Goal: Contribute content: Add original content to the website for others to see

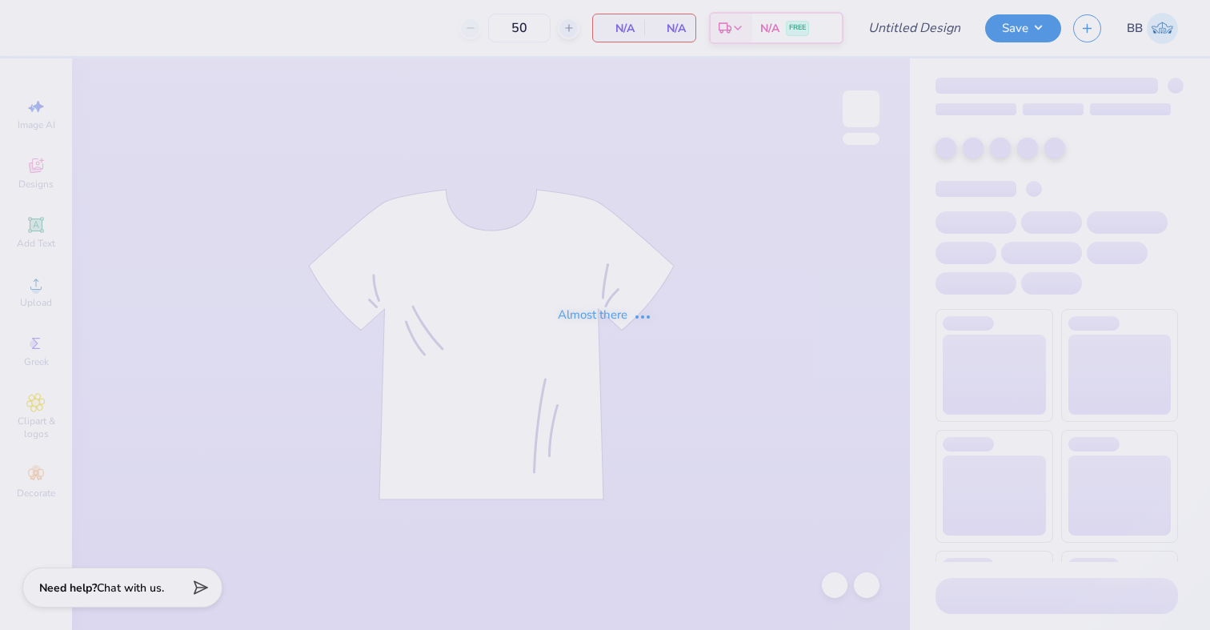
type input "DZ Jam"
type input "200"
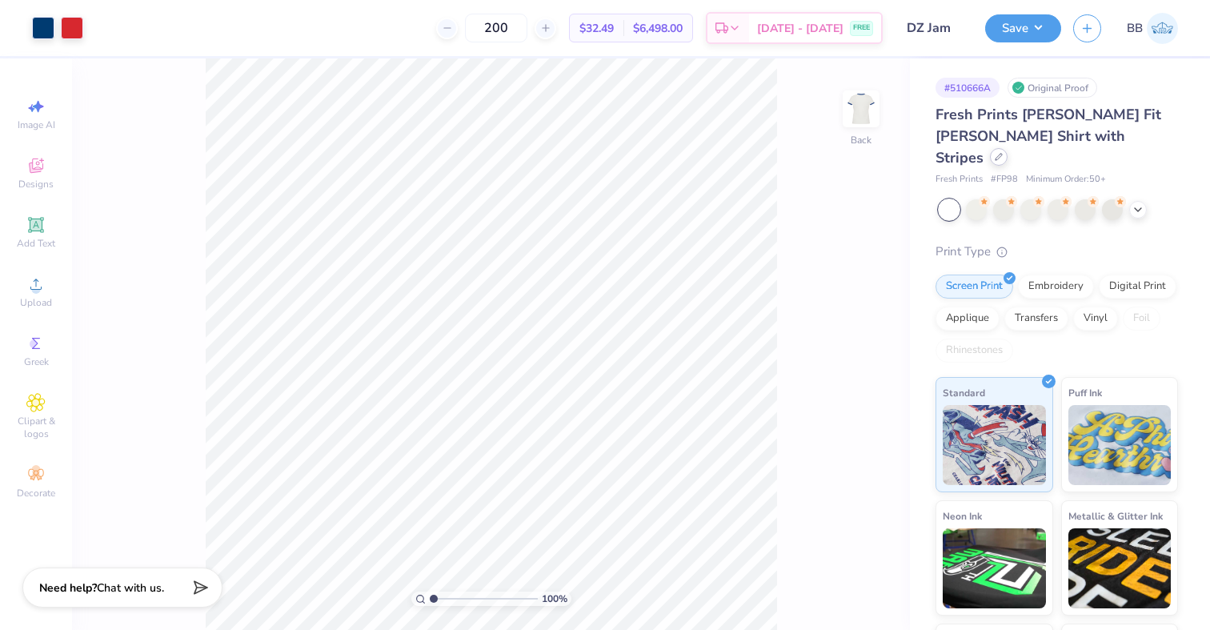
click at [1007, 148] on div at bounding box center [999, 157] width 18 height 18
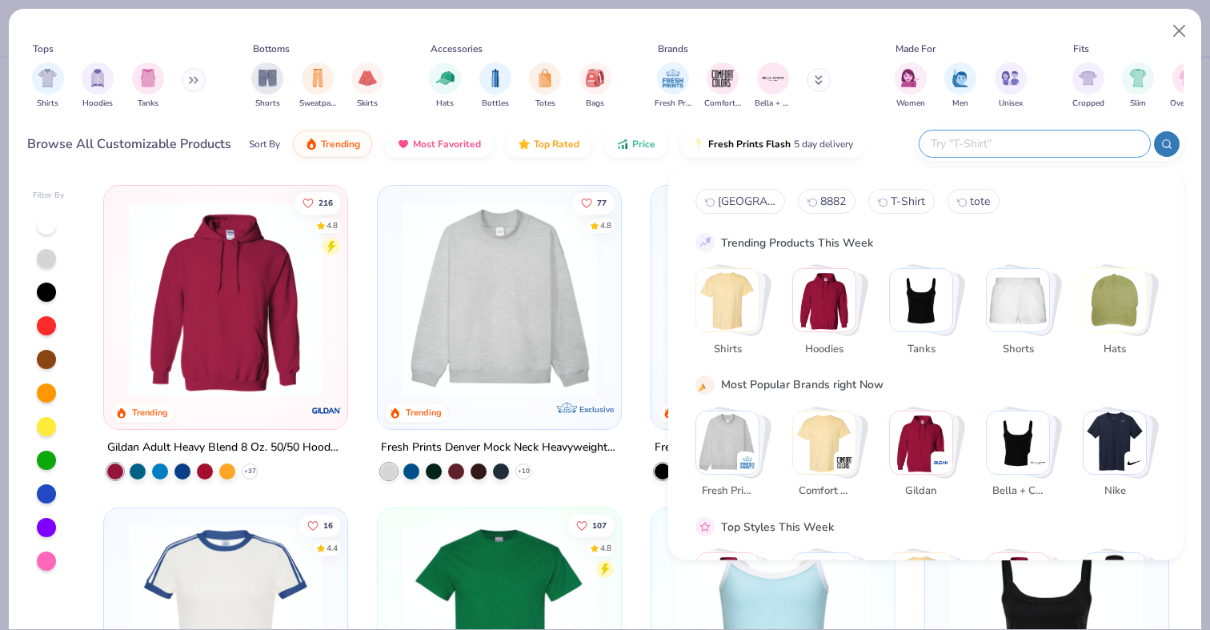
click at [1070, 150] on input "text" at bounding box center [1034, 143] width 210 height 18
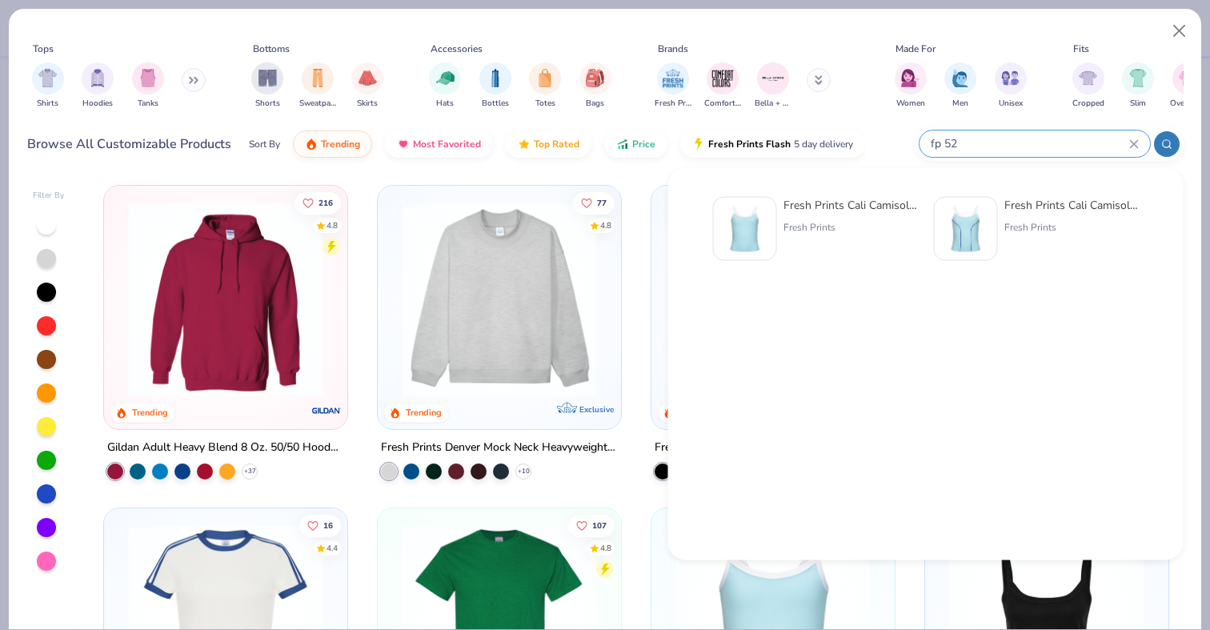
type input "fp 52"
click at [863, 206] on div "Fresh Prints Cali Camisole Top" at bounding box center [850, 205] width 134 height 17
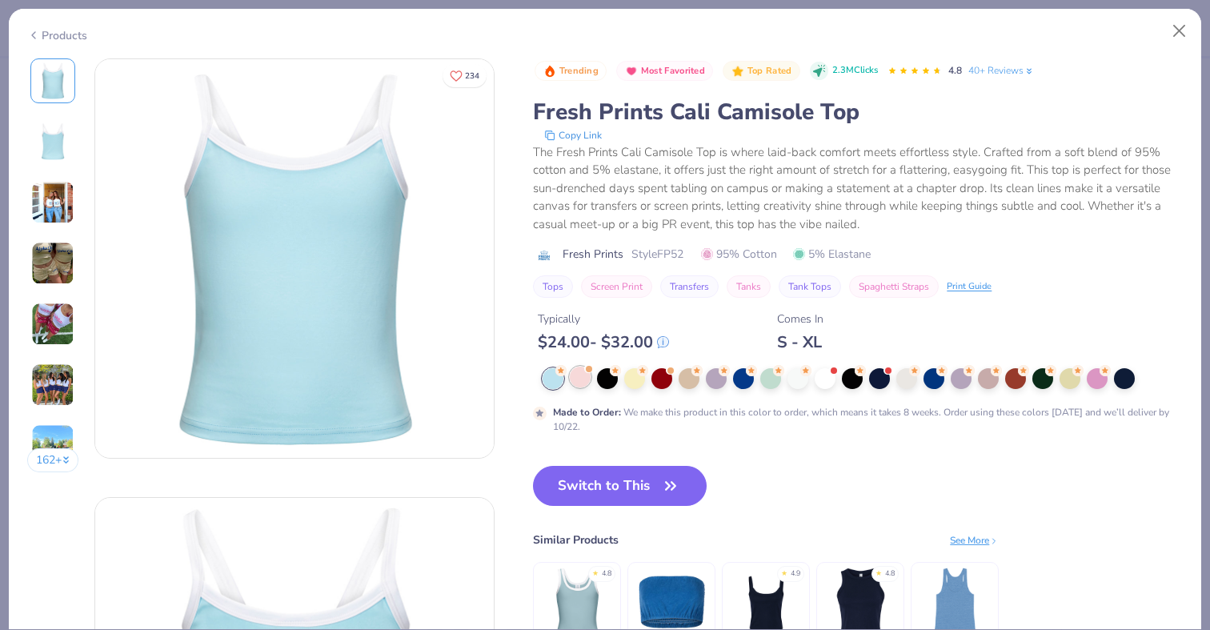
click at [586, 378] on div at bounding box center [580, 376] width 21 height 21
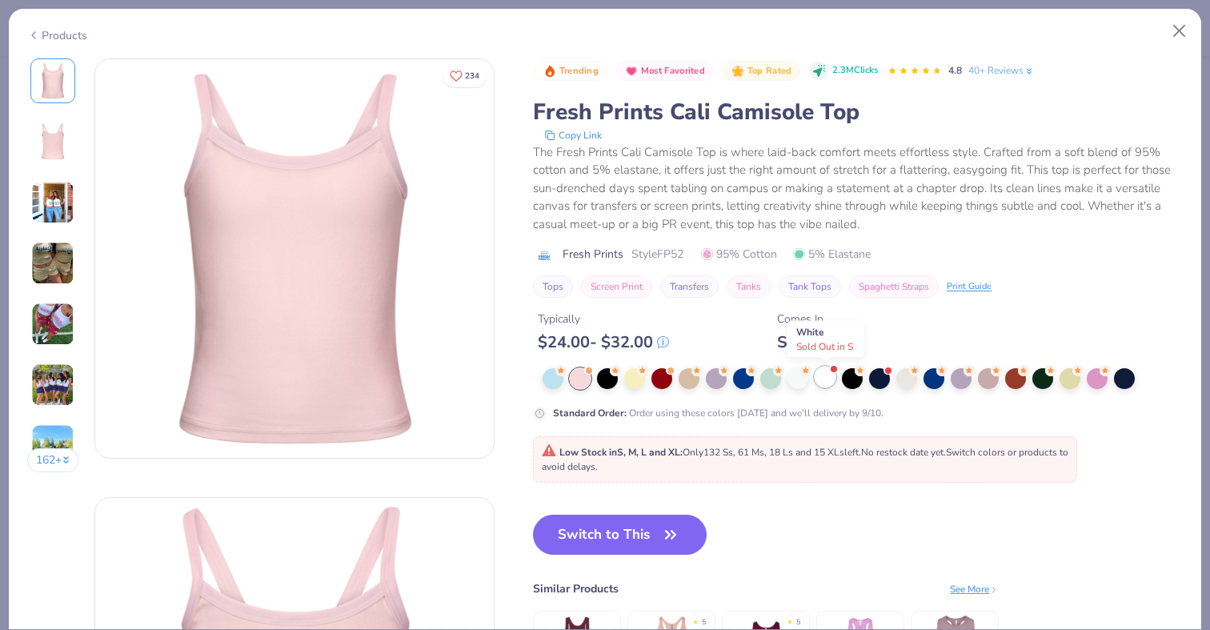
click at [826, 376] on div at bounding box center [824, 376] width 21 height 21
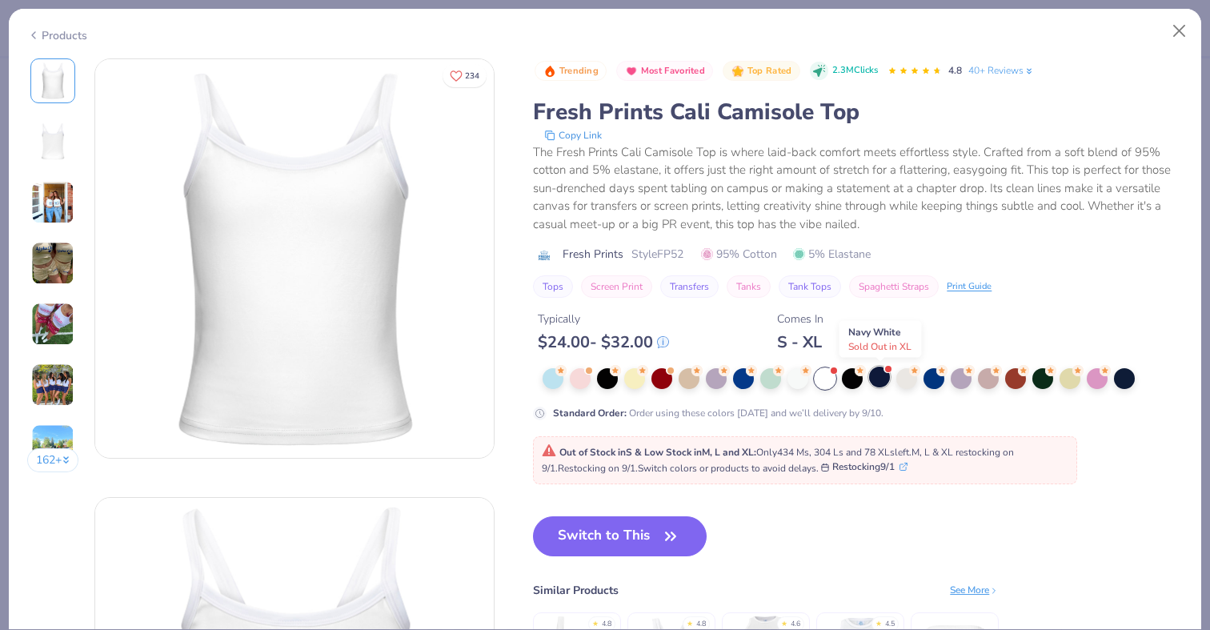
click at [885, 382] on div at bounding box center [879, 376] width 21 height 21
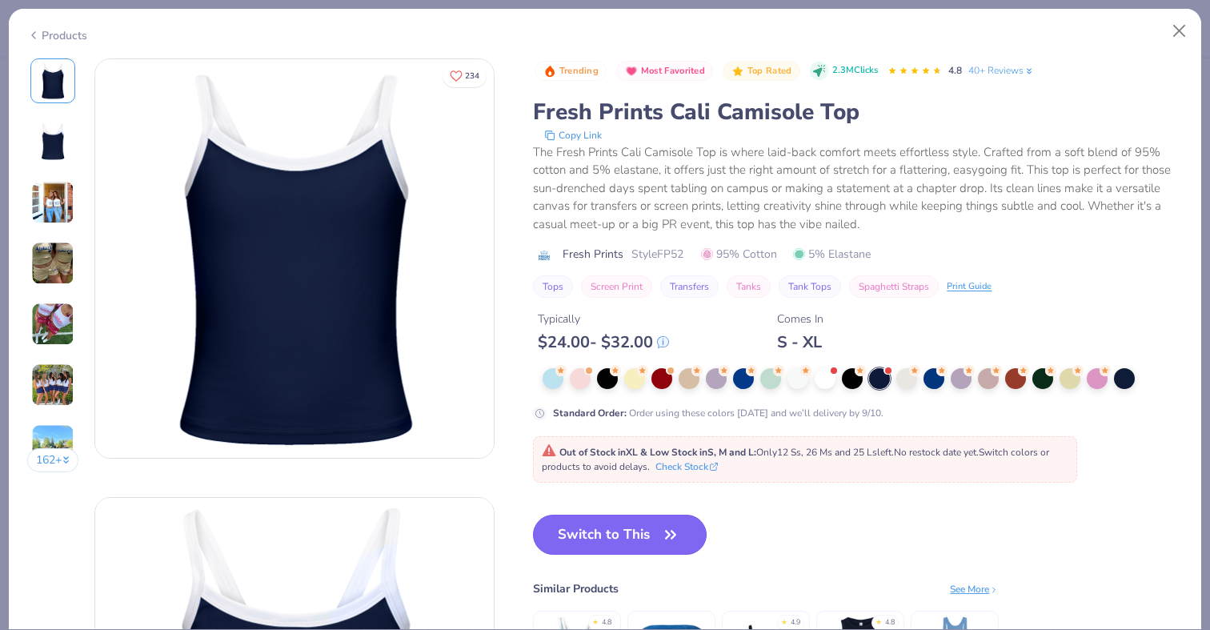
click at [630, 534] on button "Switch to This" at bounding box center [620, 534] width 174 height 40
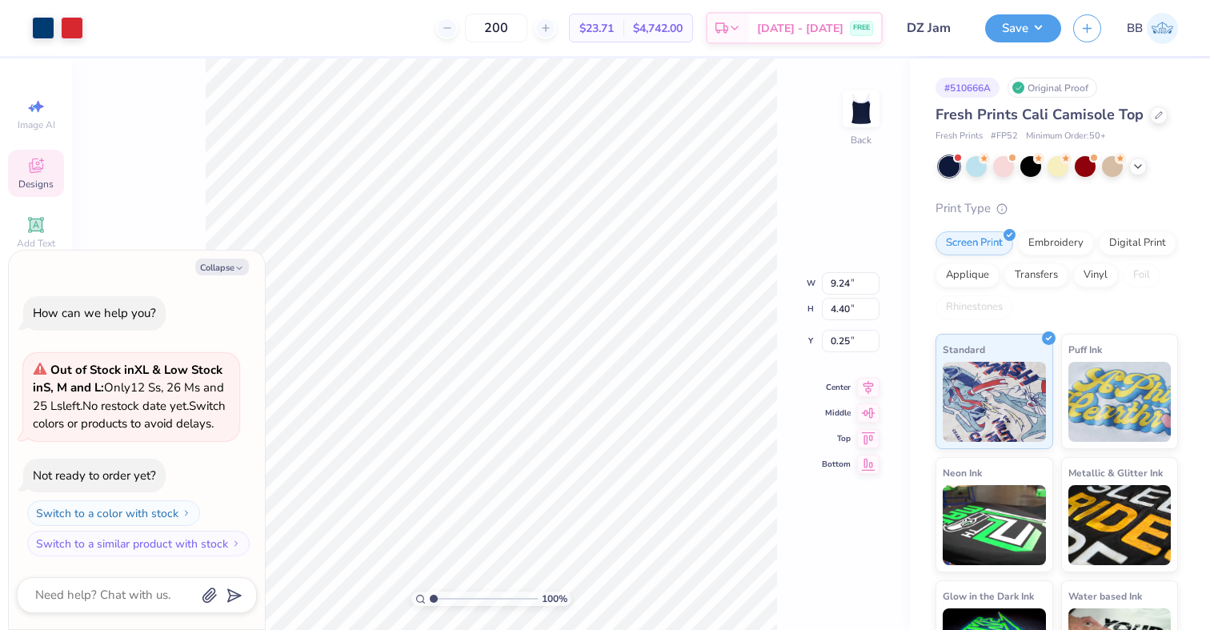
type textarea "x"
type input "2.16"
click at [73, 24] on div at bounding box center [72, 26] width 22 height 22
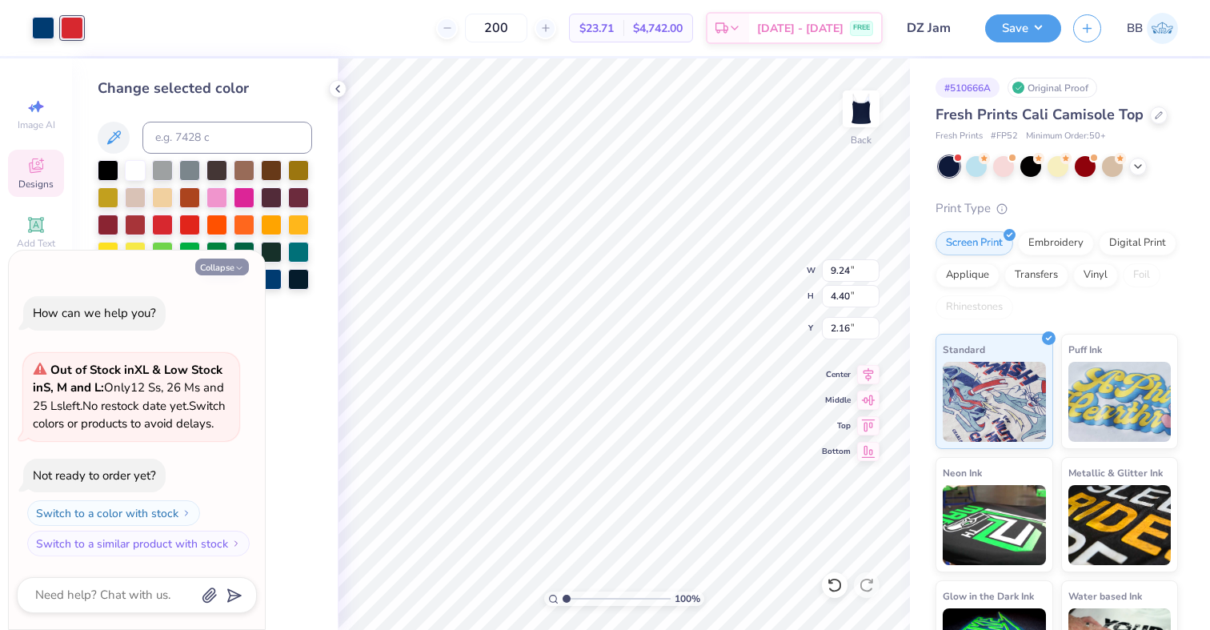
click at [240, 263] on icon "button" at bounding box center [239, 268] width 10 height 10
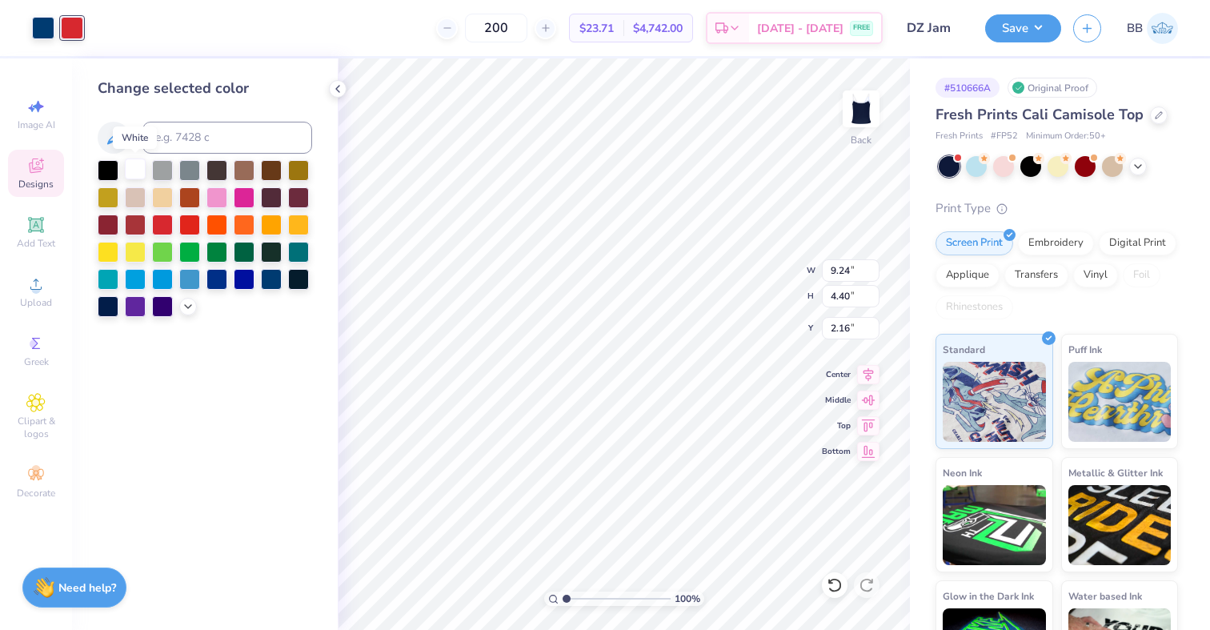
click at [138, 169] on div at bounding box center [135, 168] width 21 height 21
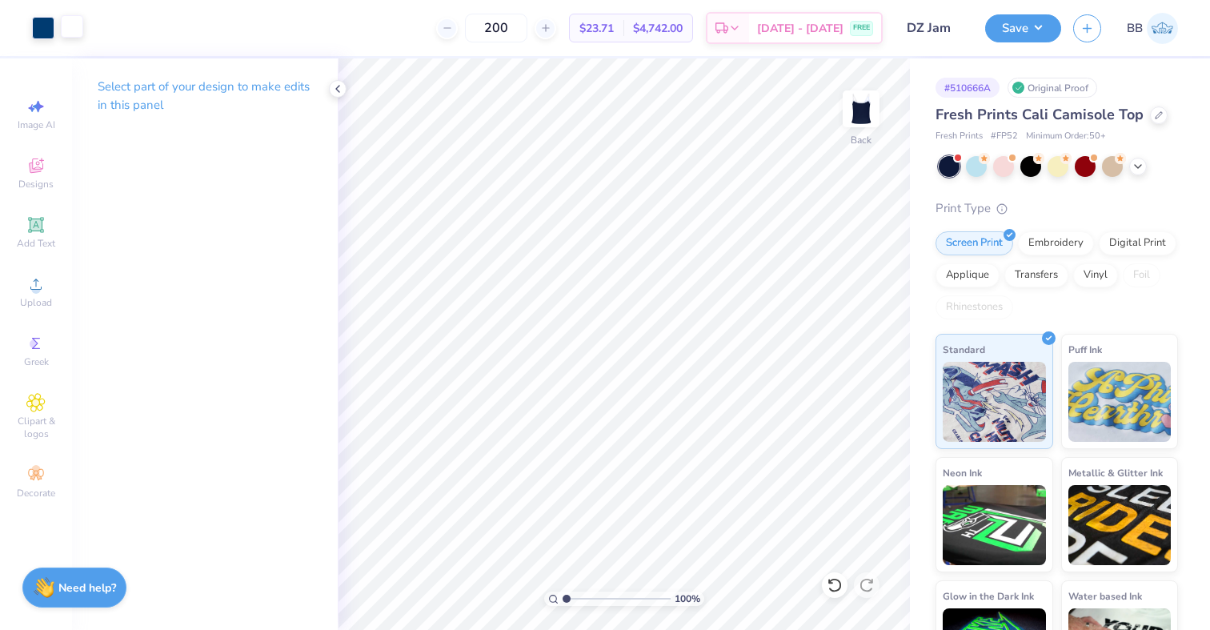
click at [72, 30] on div at bounding box center [72, 26] width 22 height 22
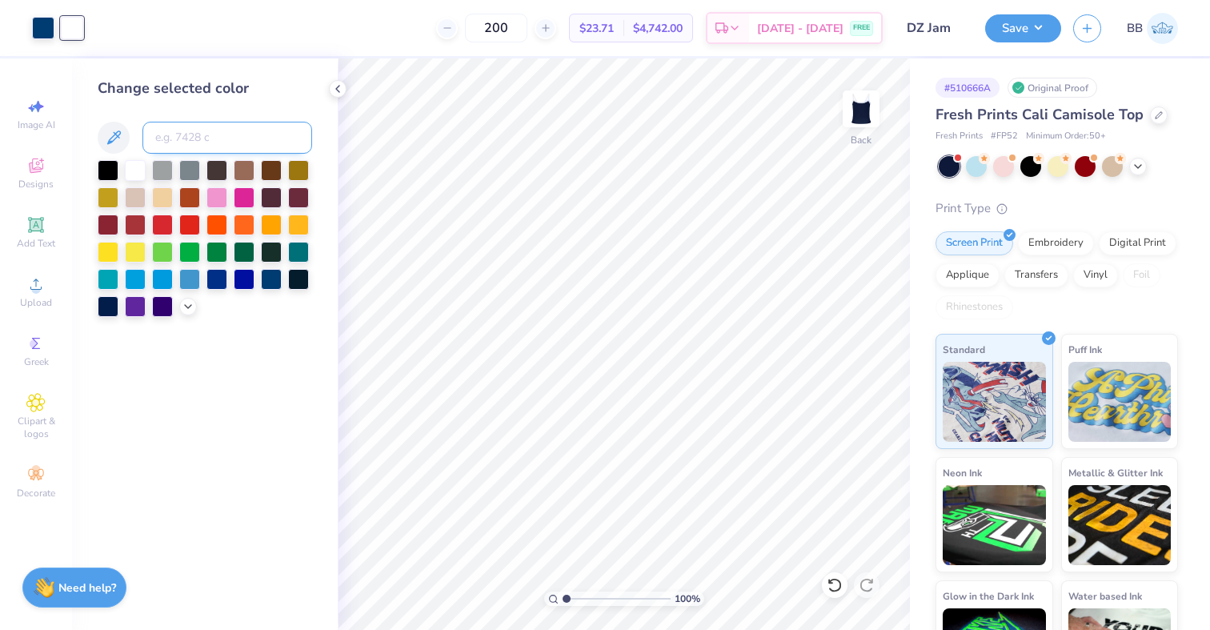
click at [198, 134] on input at bounding box center [227, 138] width 170 height 32
click at [164, 221] on div at bounding box center [162, 223] width 21 height 21
click at [46, 29] on div at bounding box center [43, 26] width 22 height 22
click at [106, 164] on div at bounding box center [108, 168] width 21 height 21
click at [131, 169] on div at bounding box center [135, 168] width 21 height 21
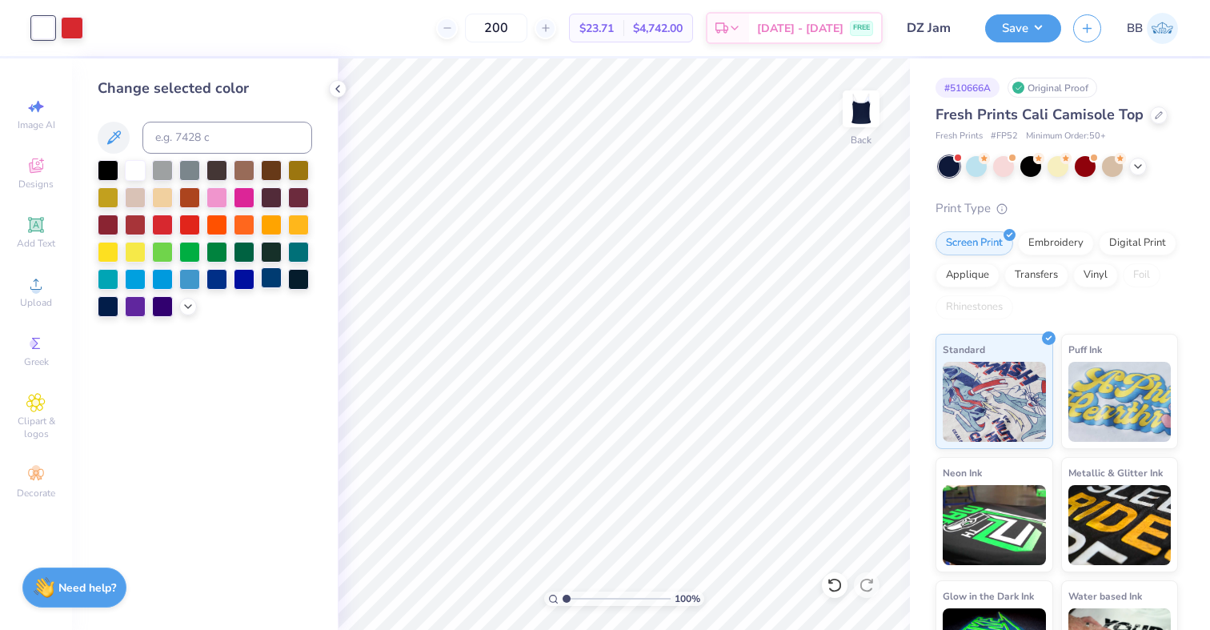
click at [270, 283] on div at bounding box center [271, 277] width 21 height 21
click at [82, 37] on div at bounding box center [72, 26] width 22 height 22
click at [81, 33] on div at bounding box center [72, 28] width 22 height 22
click at [140, 176] on div at bounding box center [135, 168] width 21 height 21
click at [1084, 162] on div at bounding box center [1084, 164] width 21 height 21
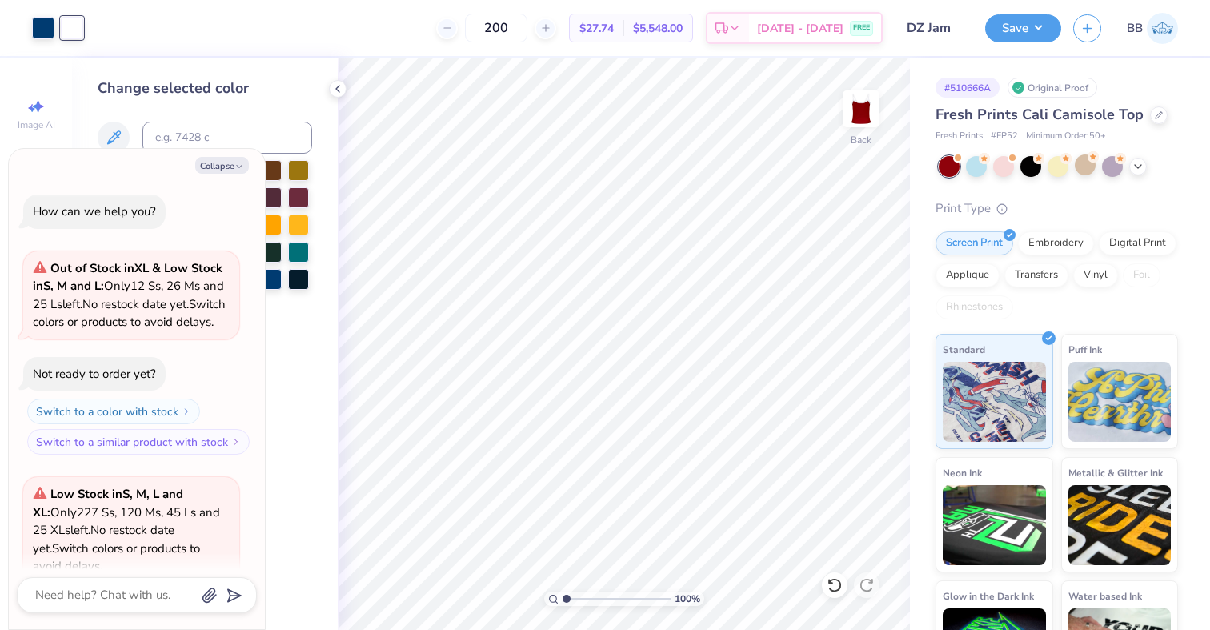
scroll to position [160, 0]
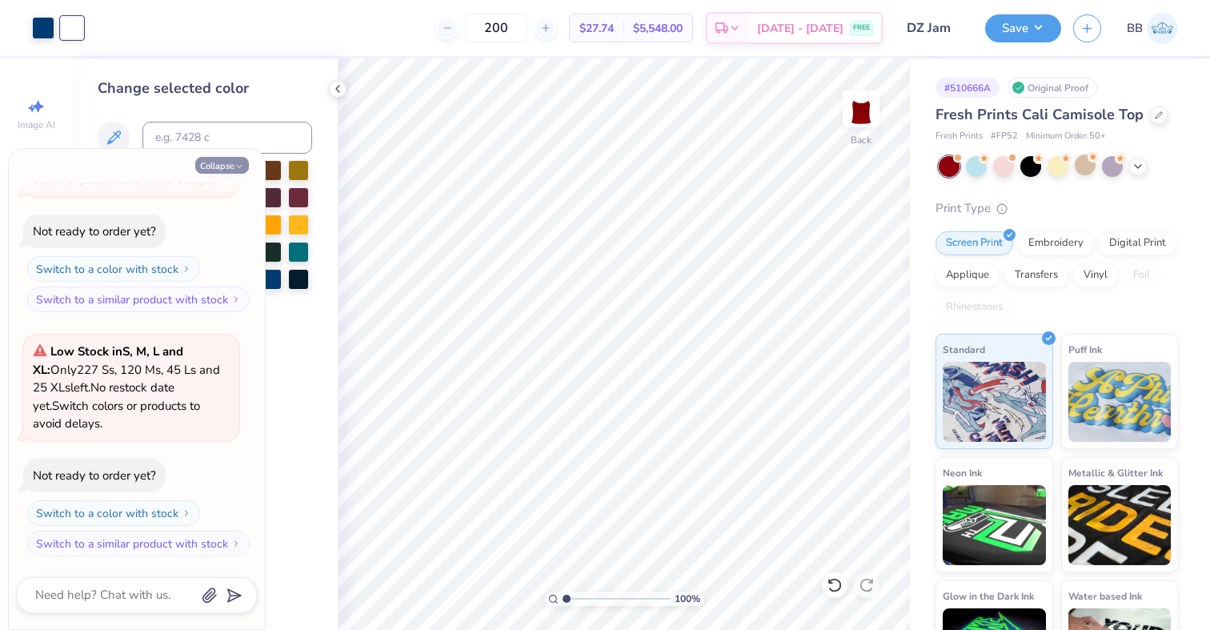
click at [246, 165] on button "Collapse" at bounding box center [222, 165] width 54 height 17
type textarea "x"
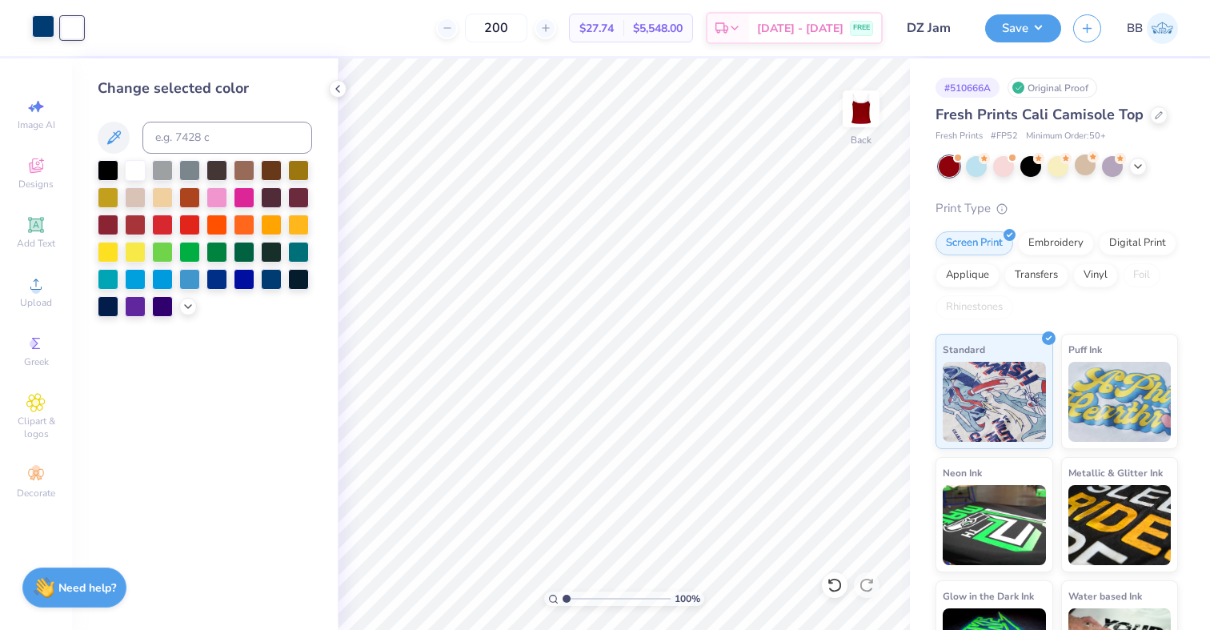
click at [40, 27] on div at bounding box center [43, 26] width 22 height 22
click at [169, 226] on div at bounding box center [162, 223] width 21 height 21
click at [140, 222] on div at bounding box center [135, 223] width 21 height 21
click at [114, 221] on div at bounding box center [108, 223] width 21 height 21
click at [192, 227] on div at bounding box center [189, 223] width 21 height 21
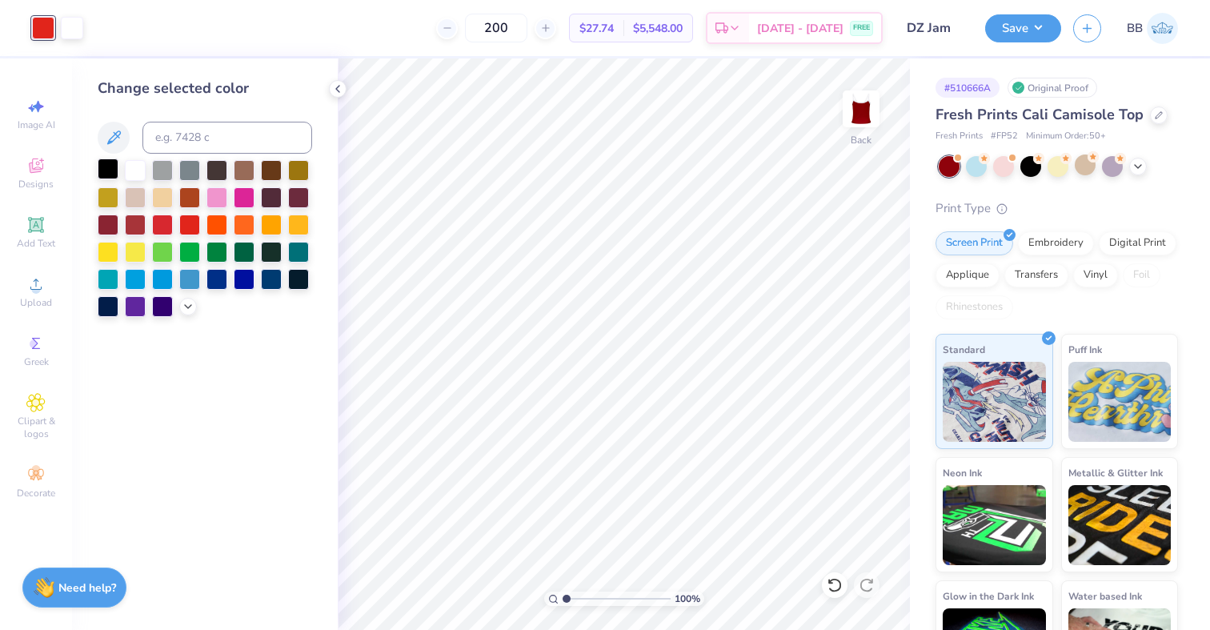
click at [114, 174] on div at bounding box center [108, 168] width 21 height 21
click at [156, 169] on div at bounding box center [162, 168] width 21 height 21
click at [185, 170] on div at bounding box center [189, 168] width 21 height 21
click at [223, 168] on div at bounding box center [216, 168] width 21 height 21
click at [136, 224] on div at bounding box center [135, 223] width 21 height 21
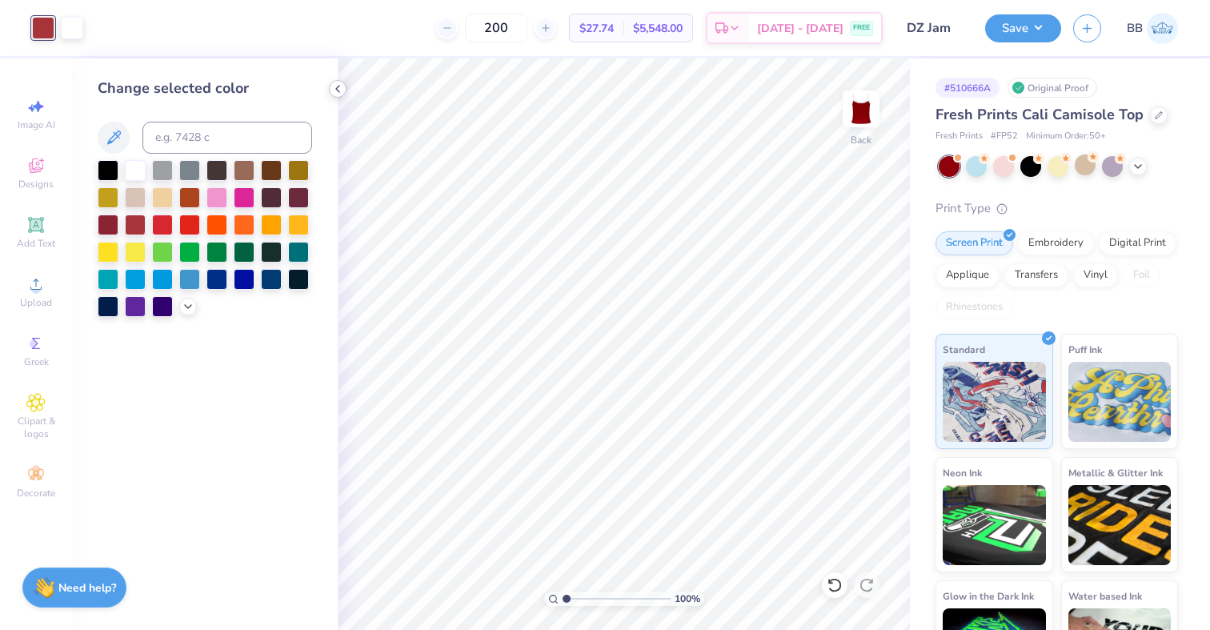
click at [342, 82] on icon at bounding box center [337, 88] width 13 height 13
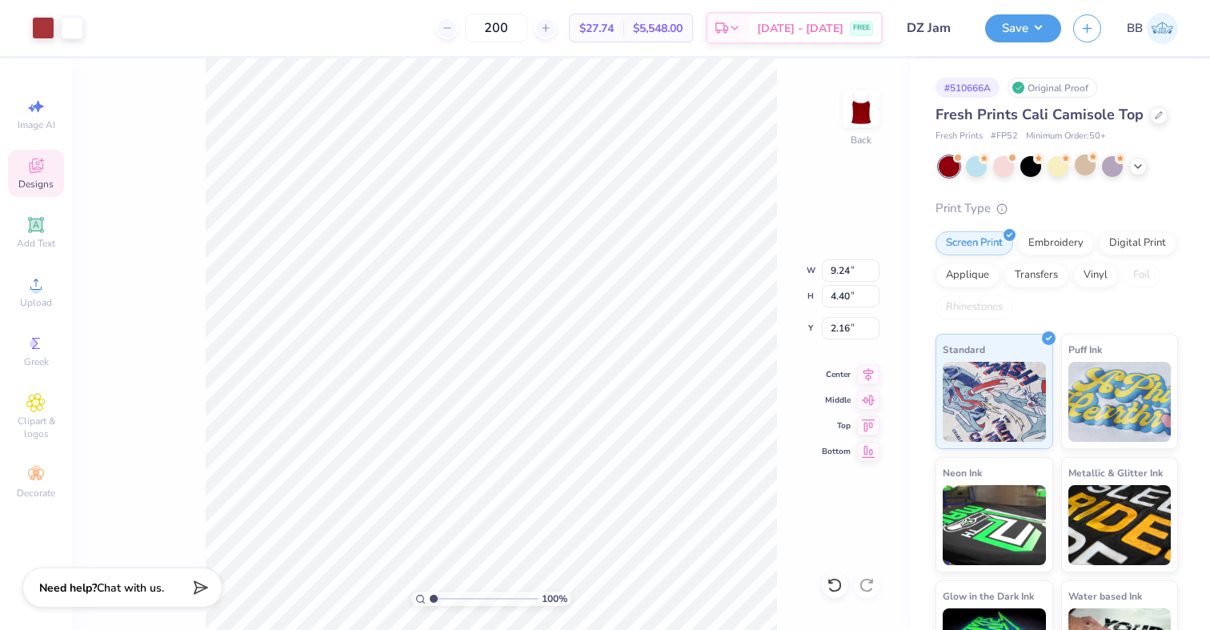
type input "2.18"
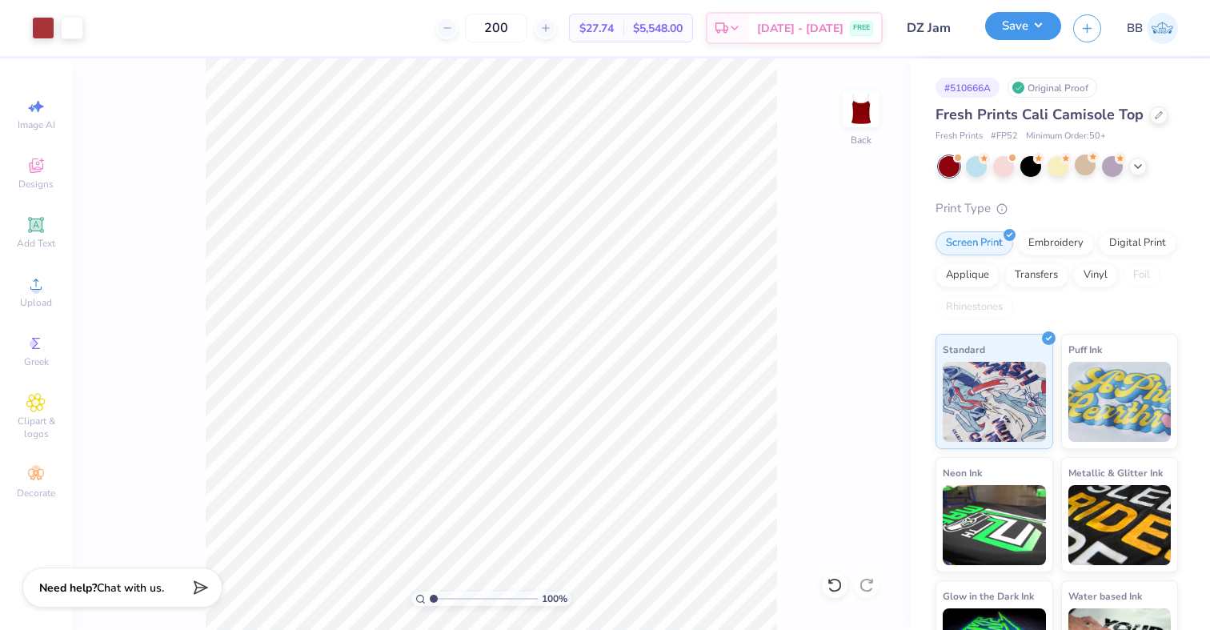
click at [1037, 32] on button "Save" at bounding box center [1023, 26] width 76 height 28
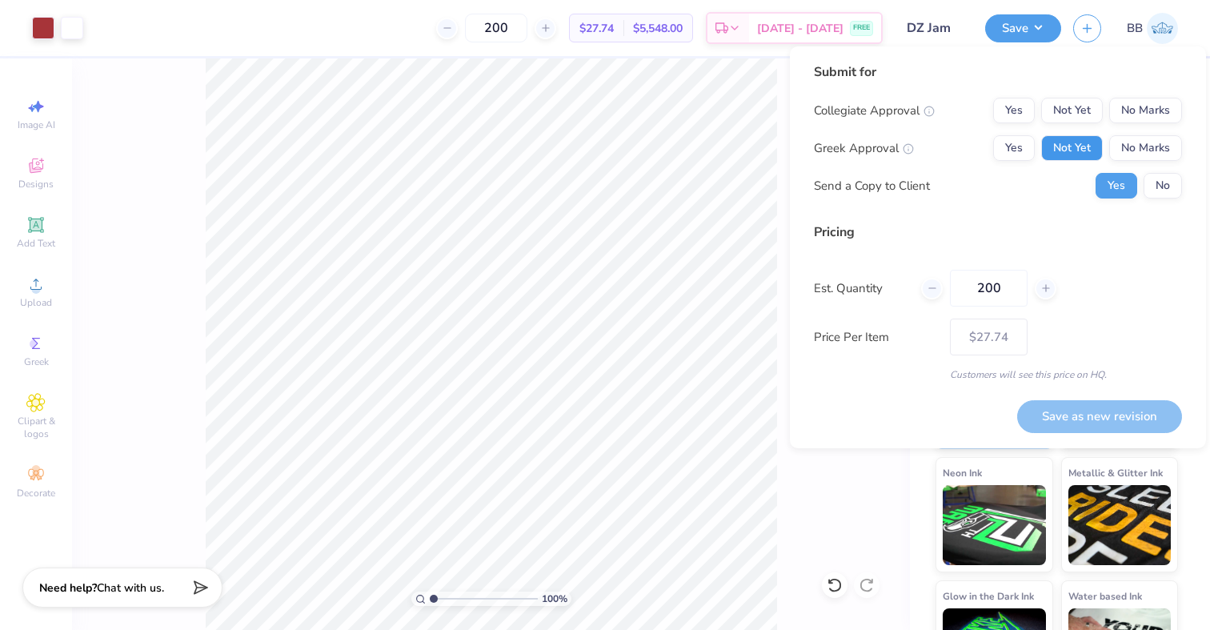
click at [1082, 158] on button "Not Yet" at bounding box center [1072, 148] width 62 height 26
click at [1154, 112] on button "No Marks" at bounding box center [1145, 111] width 73 height 26
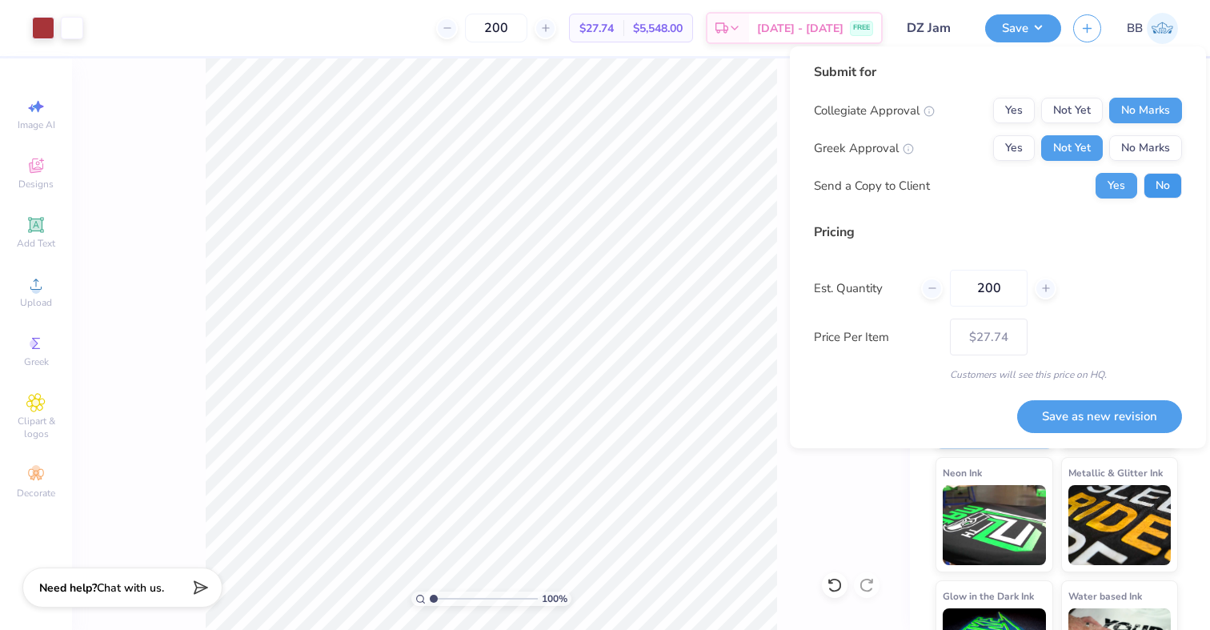
click at [1170, 188] on button "No" at bounding box center [1162, 186] width 38 height 26
click at [1074, 410] on button "Save as new revision" at bounding box center [1099, 416] width 165 height 33
type input "$27.74"
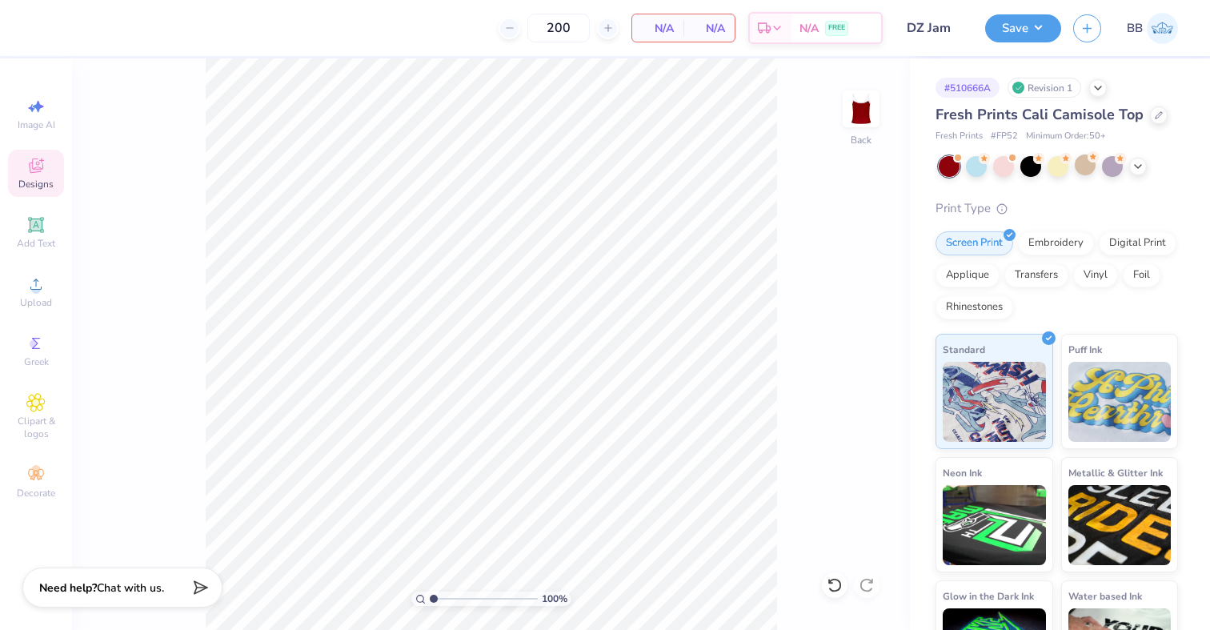
click at [27, 162] on icon at bounding box center [35, 165] width 19 height 19
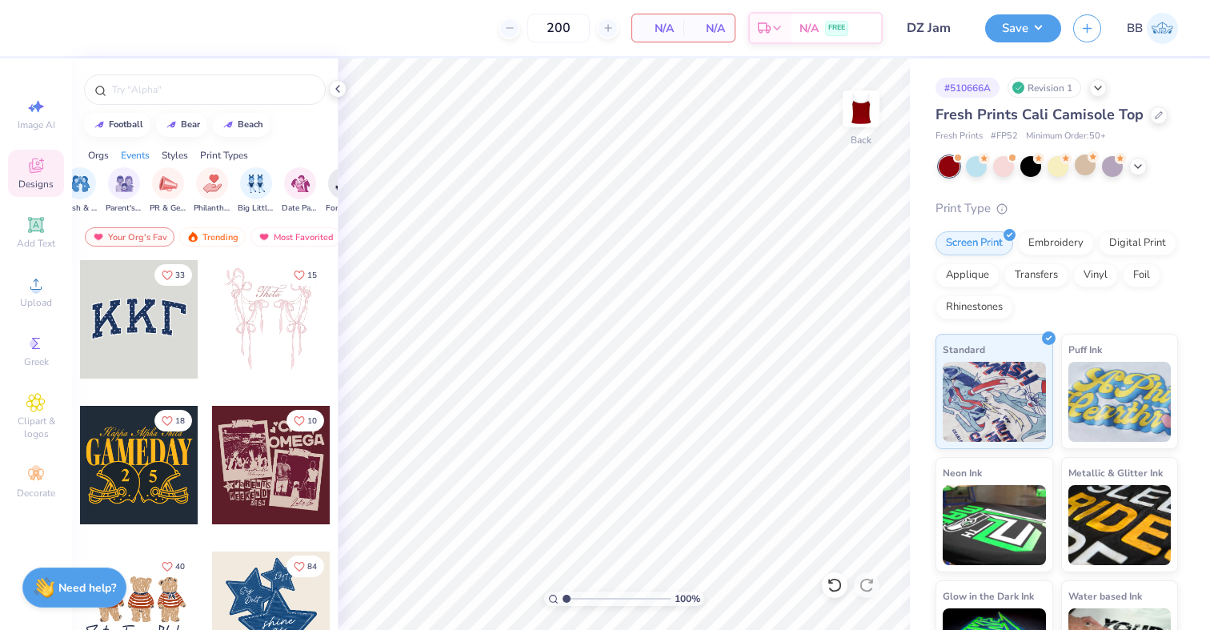
scroll to position [0, 270]
click at [202, 184] on img "filter for Philanthropy" at bounding box center [205, 182] width 18 height 18
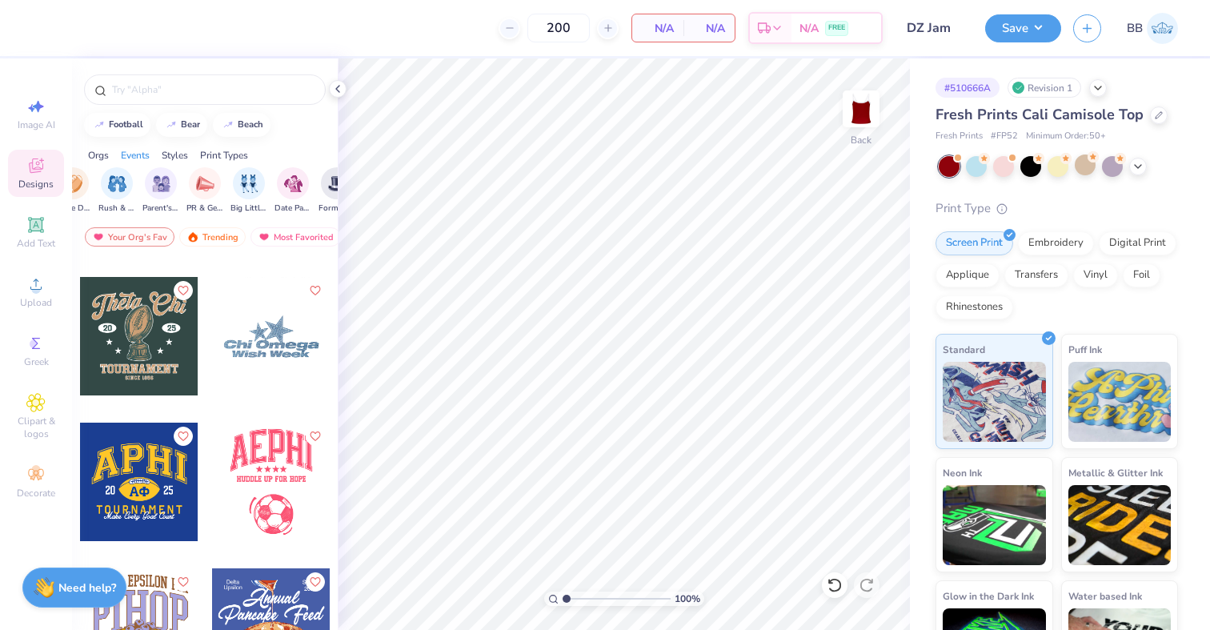
scroll to position [1338, 0]
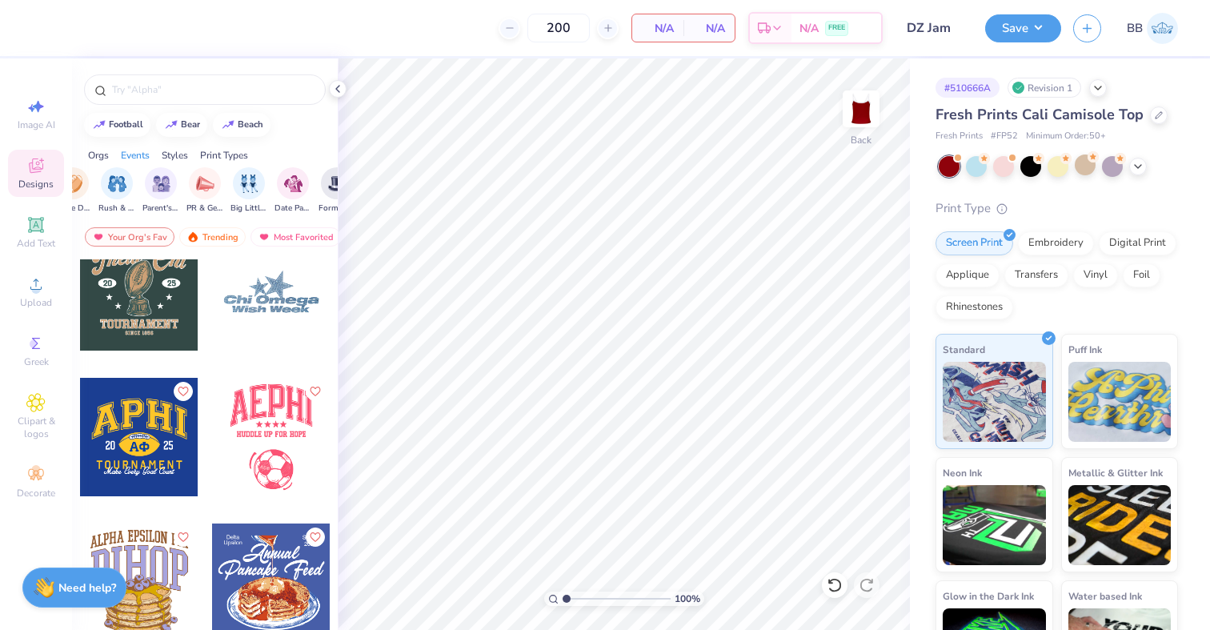
click at [146, 432] on div at bounding box center [139, 437] width 118 height 118
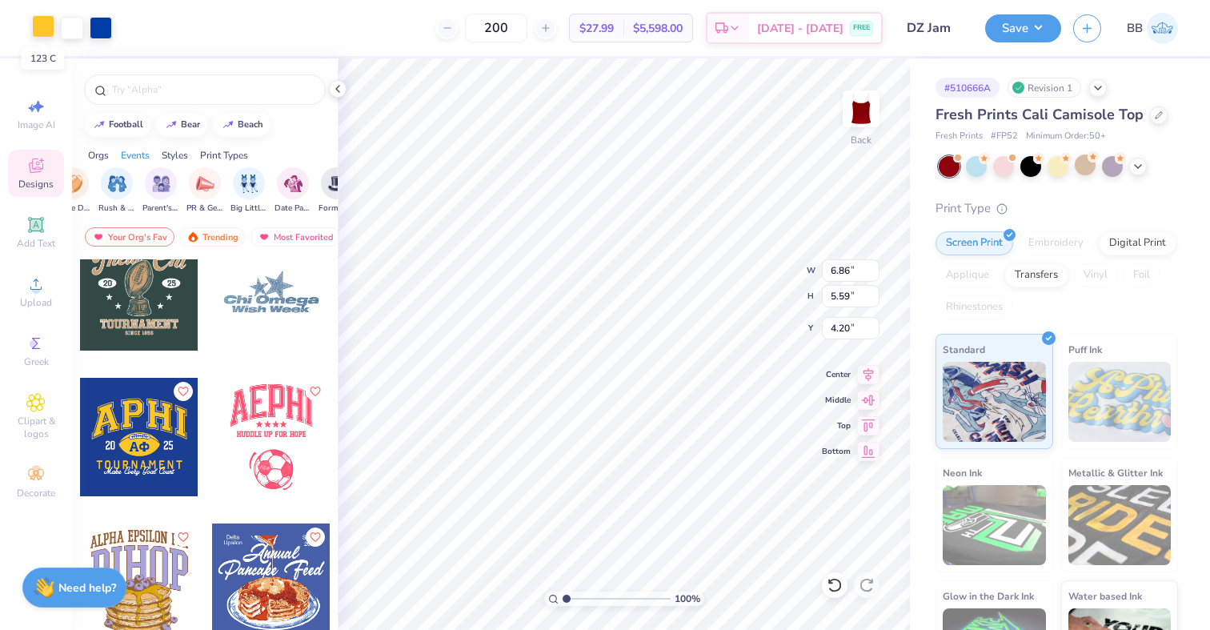
click at [36, 22] on div at bounding box center [43, 26] width 22 height 22
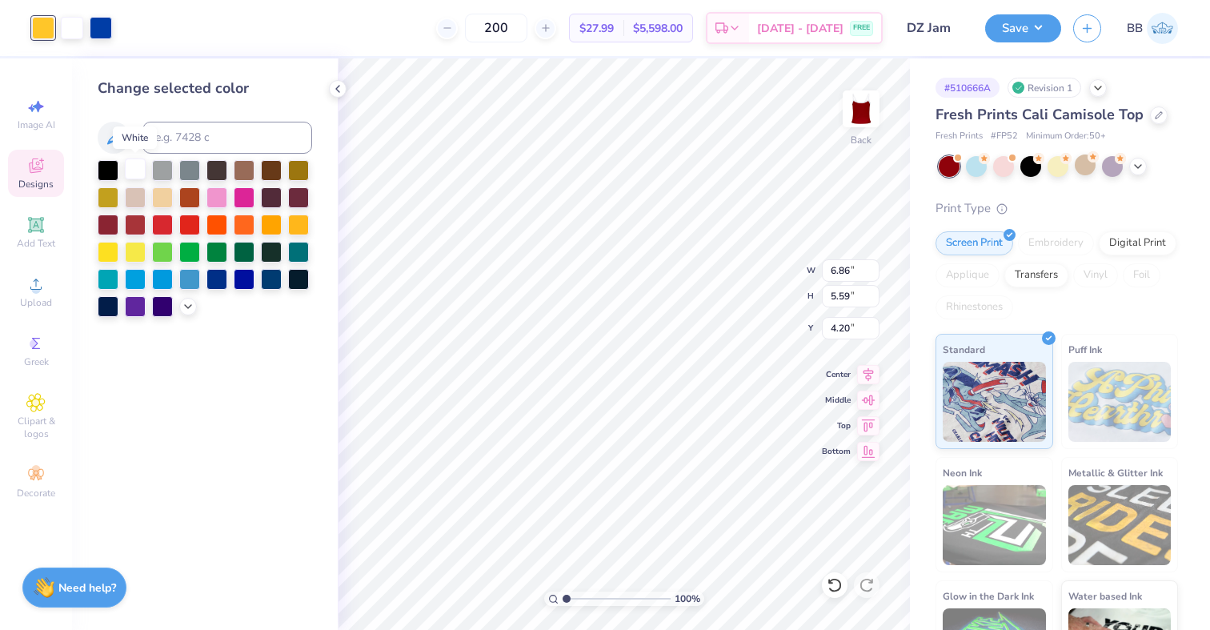
click at [126, 165] on div at bounding box center [135, 168] width 21 height 21
click at [830, 586] on icon at bounding box center [834, 585] width 16 height 16
click at [109, 171] on div at bounding box center [108, 168] width 21 height 21
click at [42, 27] on div at bounding box center [43, 26] width 22 height 22
click at [135, 171] on div at bounding box center [135, 168] width 21 height 21
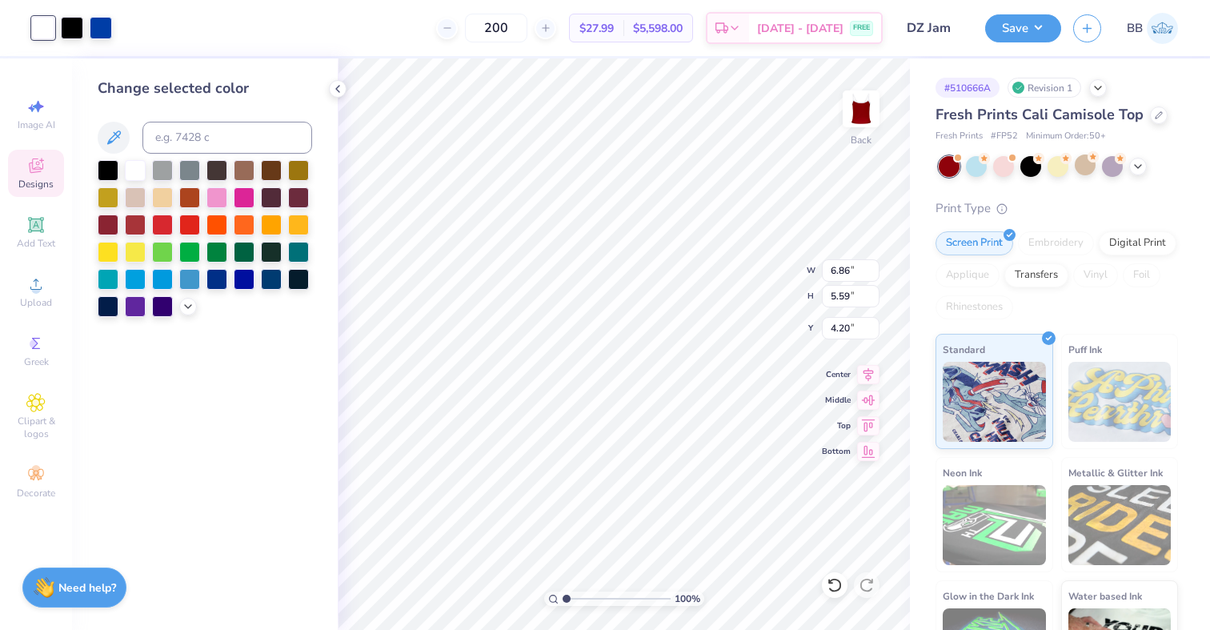
click at [105, 41] on div "Art colors" at bounding box center [56, 28] width 112 height 56
click at [103, 28] on div at bounding box center [101, 26] width 22 height 22
click at [133, 226] on div at bounding box center [135, 223] width 21 height 21
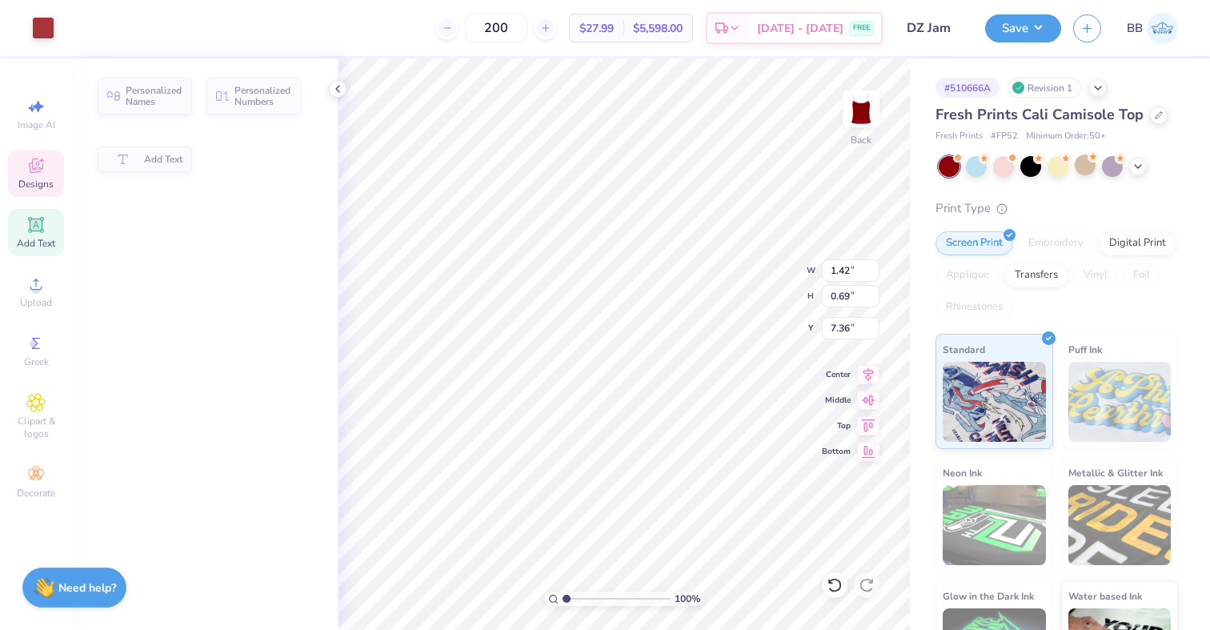
type input "1.42"
type input "0.69"
type input "7.36"
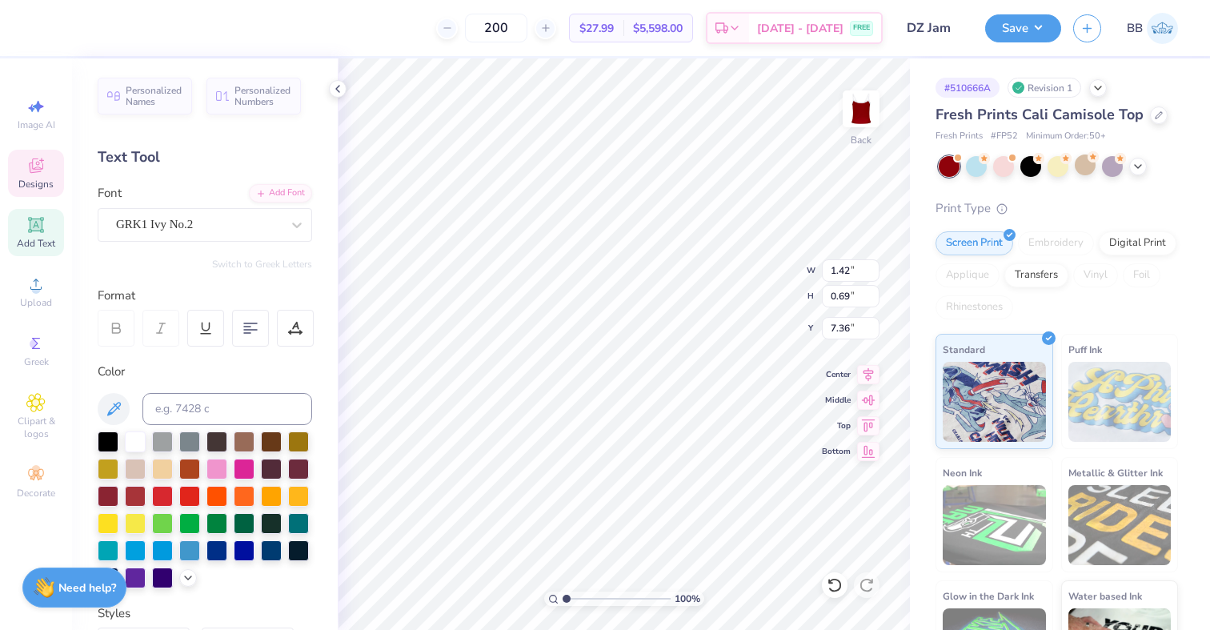
type textarea "DZ"
type textarea "DELTA ZETA"
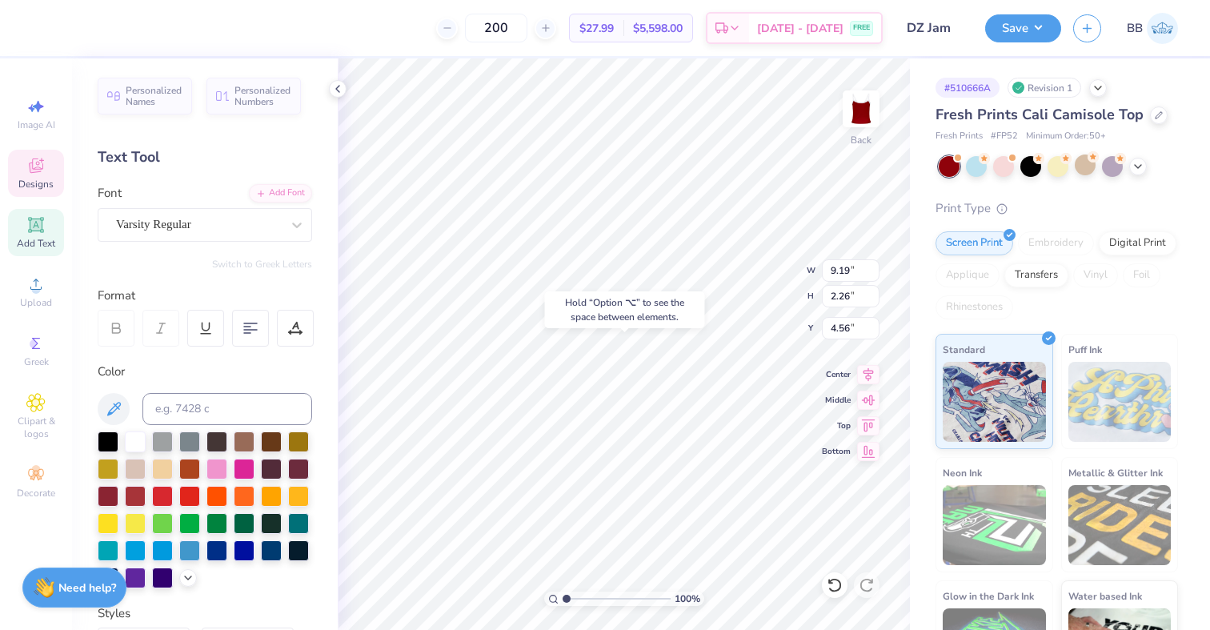
type input "5.09"
type input "5.13"
type input "0.66"
type input "9.13"
type input "9.19"
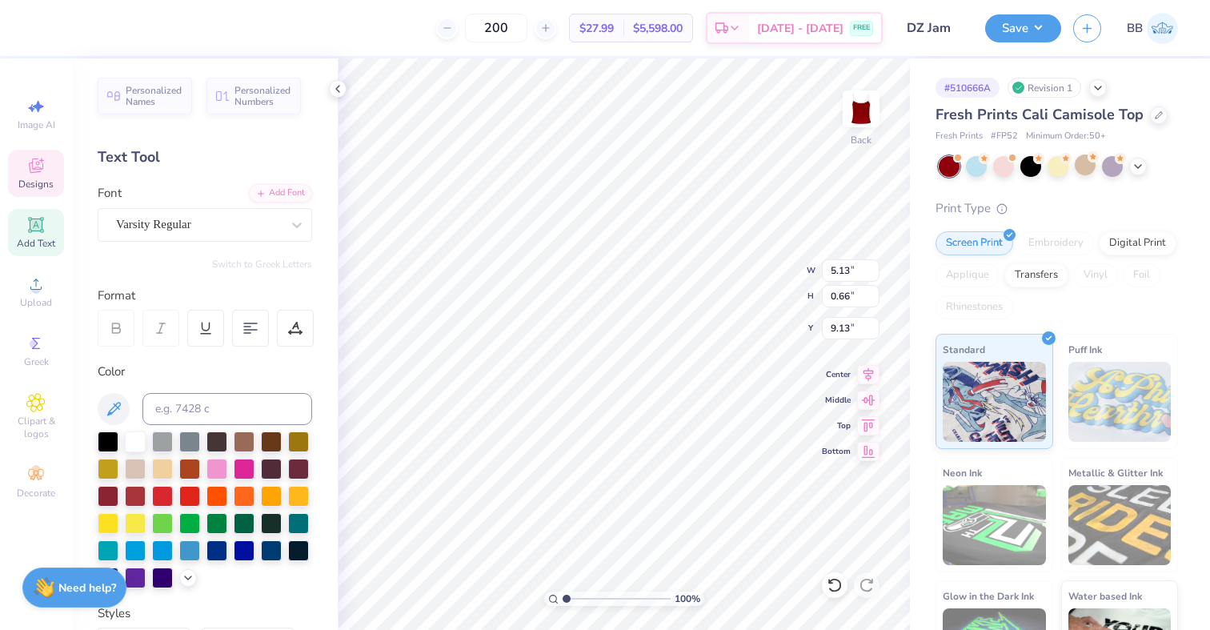
type input "2.26"
type input "5.09"
type textarea "DZ JAM"
type textarea "[PERSON_NAME] HEARING FOUNDATION"
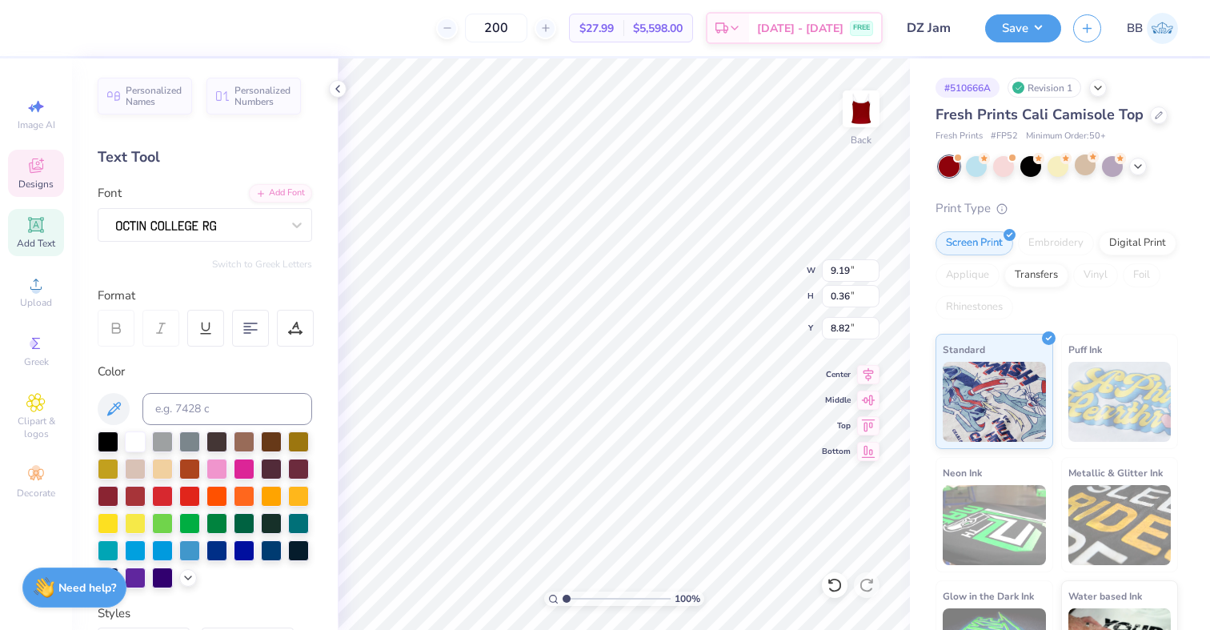
scroll to position [0, 7]
type textarea "[PERSON_NAME] HEARING FOUNDATION"
click at [245, 320] on div at bounding box center [250, 328] width 37 height 37
type input "8.76"
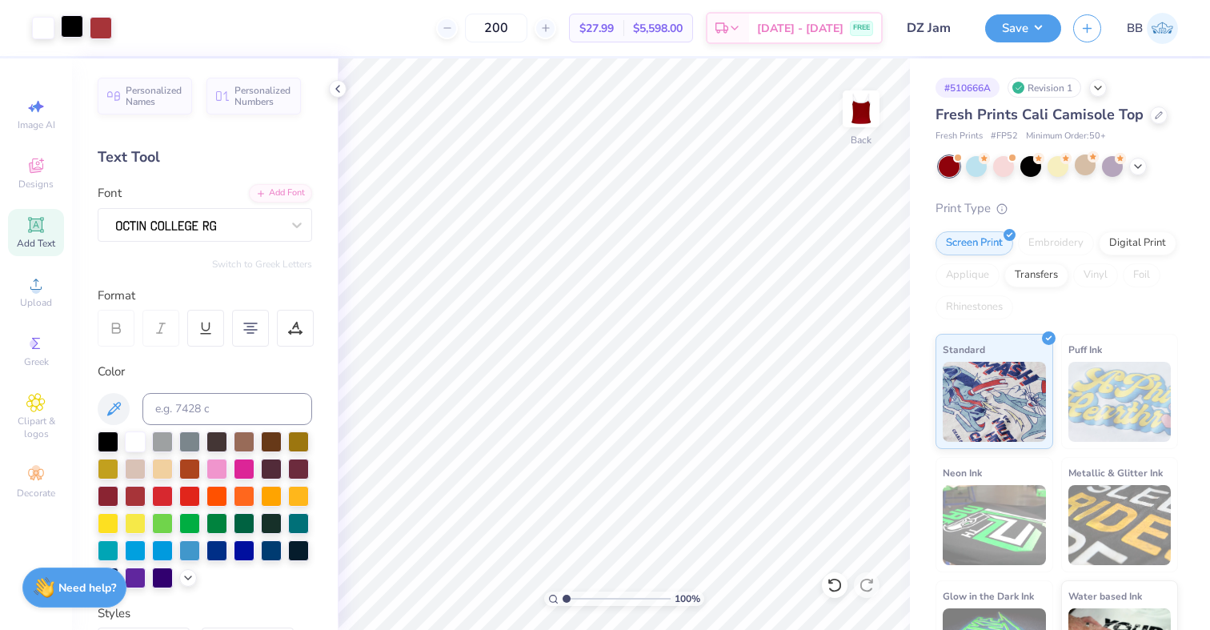
click at [79, 30] on div at bounding box center [72, 26] width 22 height 22
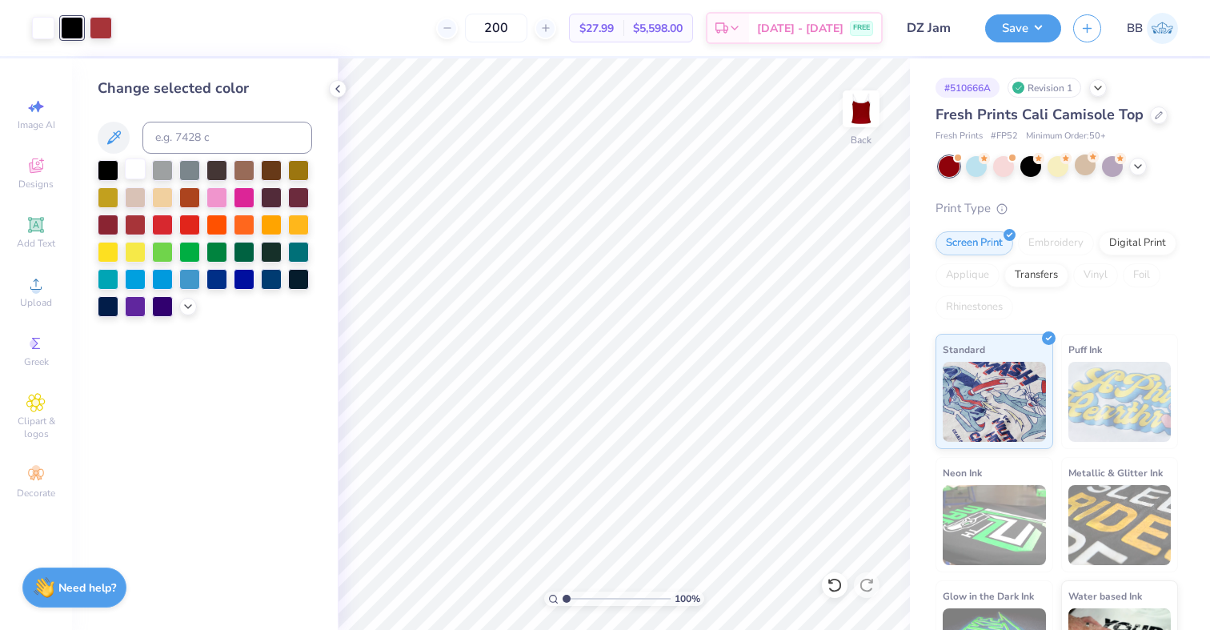
click at [138, 177] on div at bounding box center [135, 168] width 21 height 21
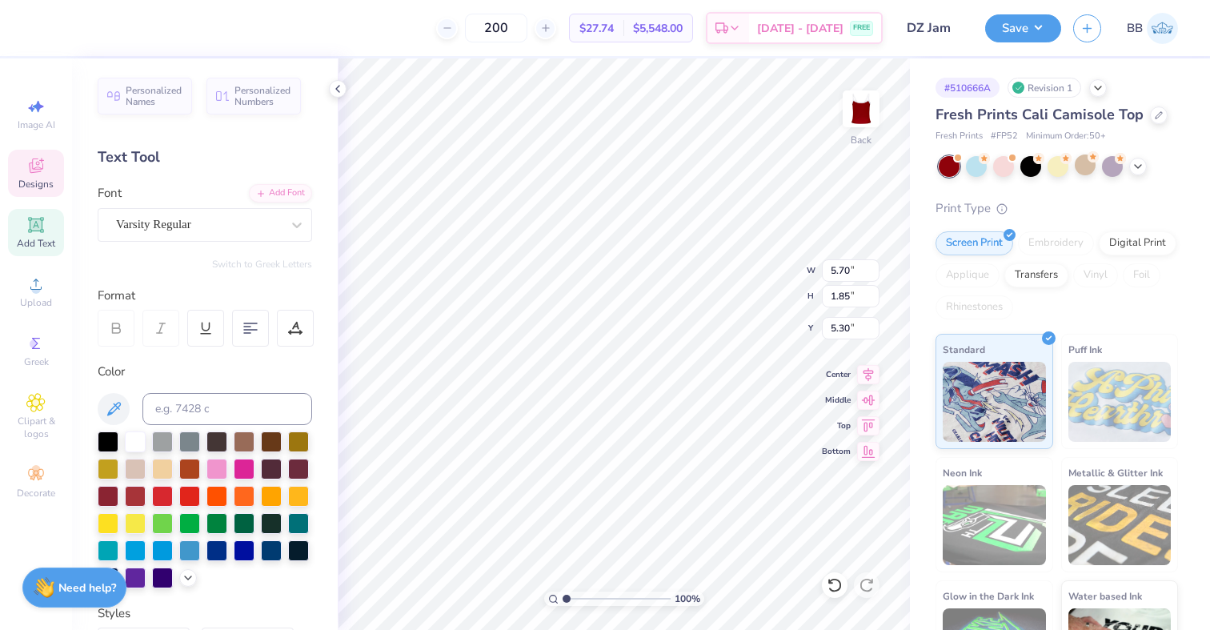
type input "5.27"
type input "0.98"
type input "8.60"
type input "7.41"
type input "5.83"
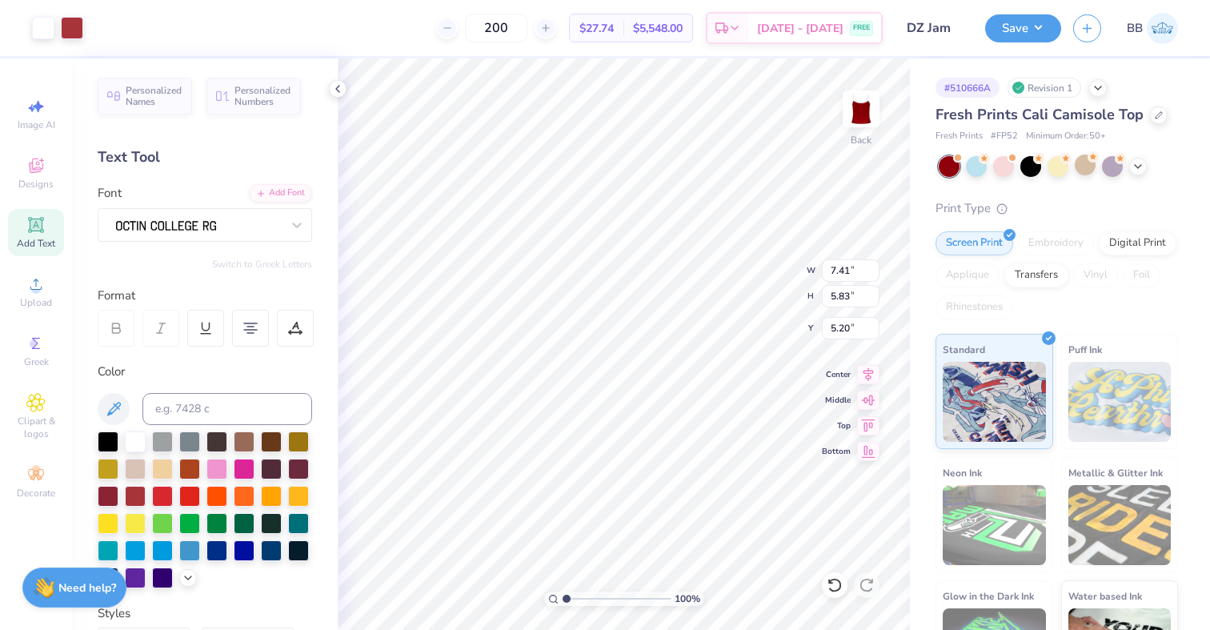
type input "9.11"
type input "7.16"
type input "1.56"
type input "8.32"
type input "6.54"
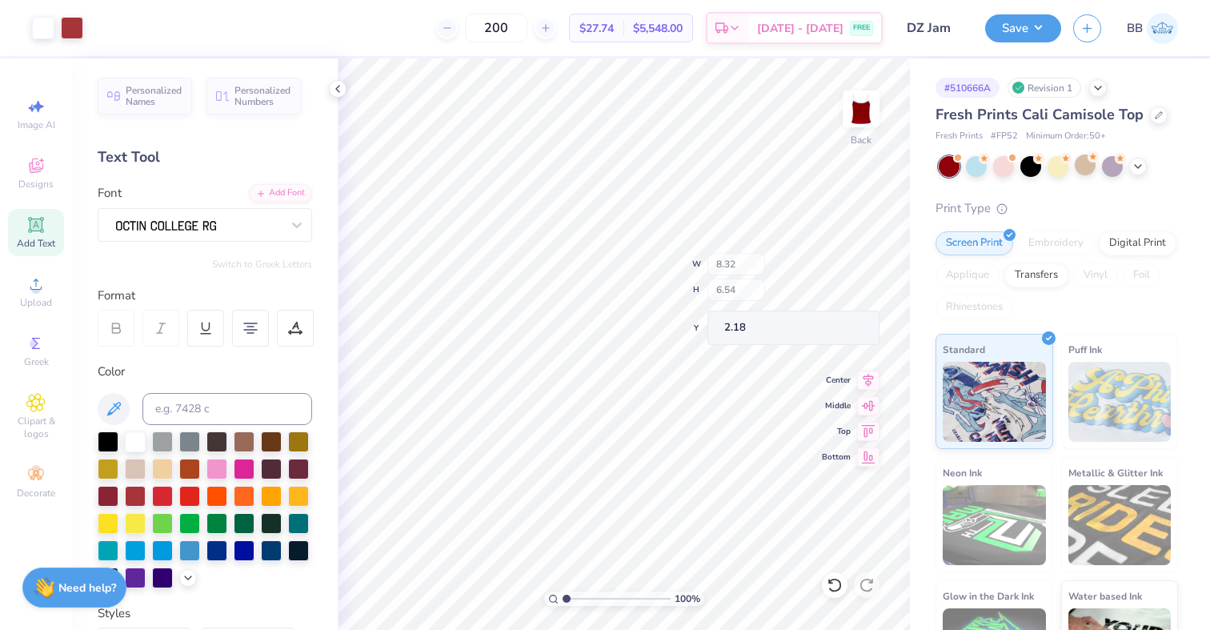
type input "1.68"
type input "12.31"
type input "5.12"
type input "0.96"
type input "12.79"
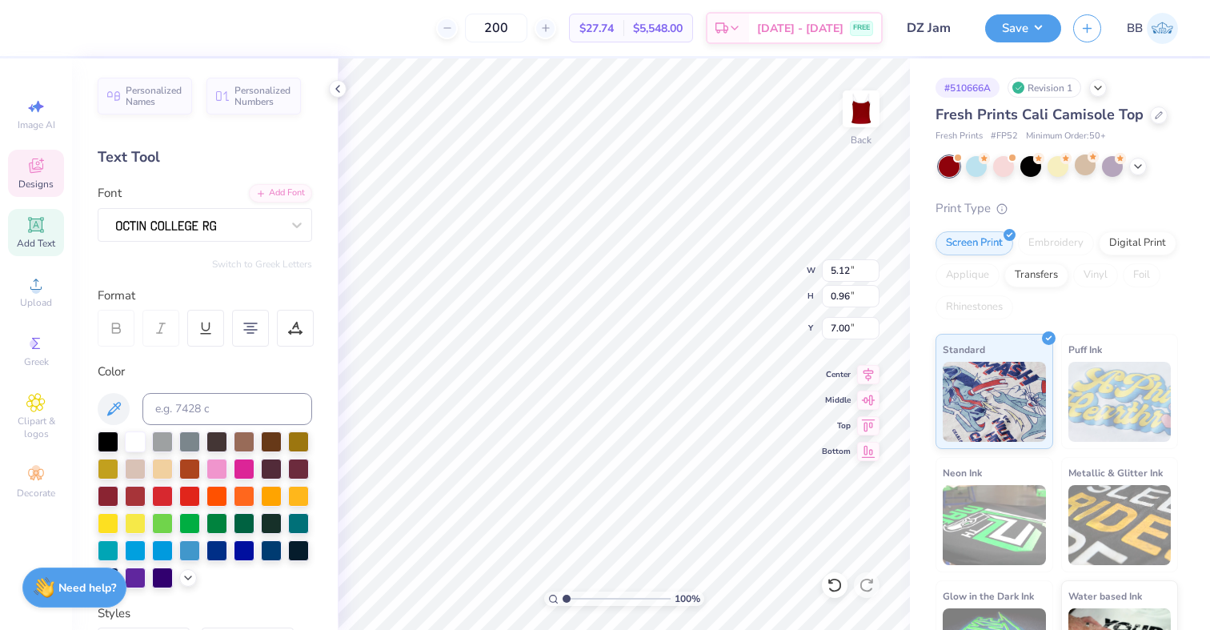
type input "7.00"
click at [254, 327] on icon at bounding box center [250, 328] width 14 height 14
type input "5.36"
type input "12.57"
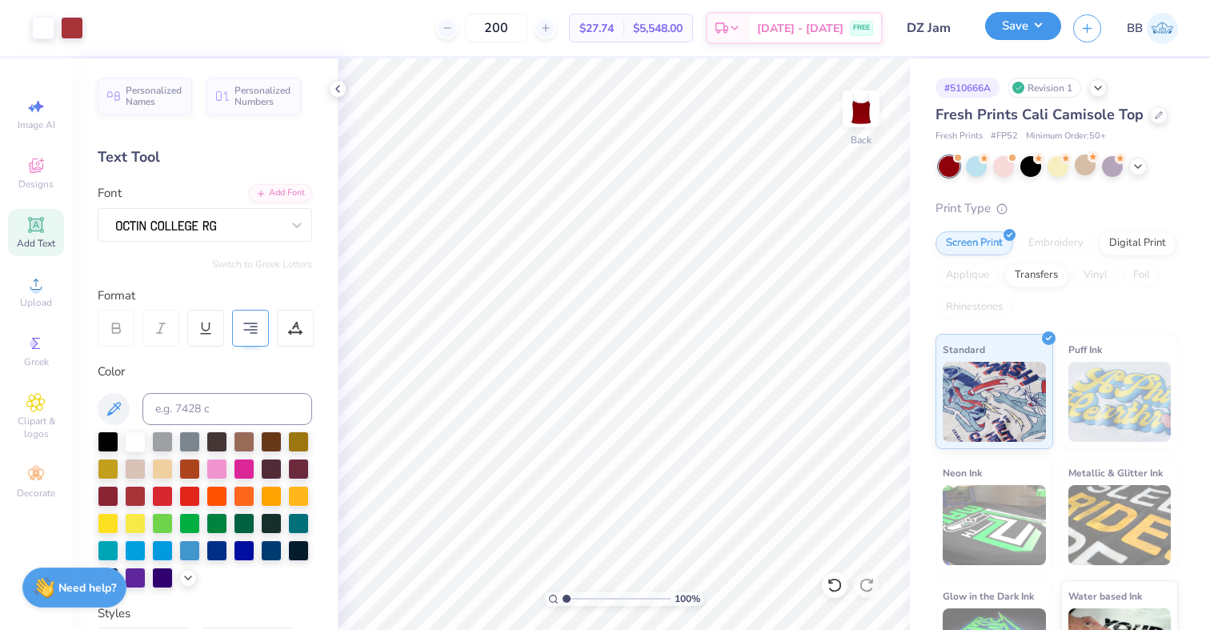
click at [1046, 28] on button "Save" at bounding box center [1023, 26] width 76 height 28
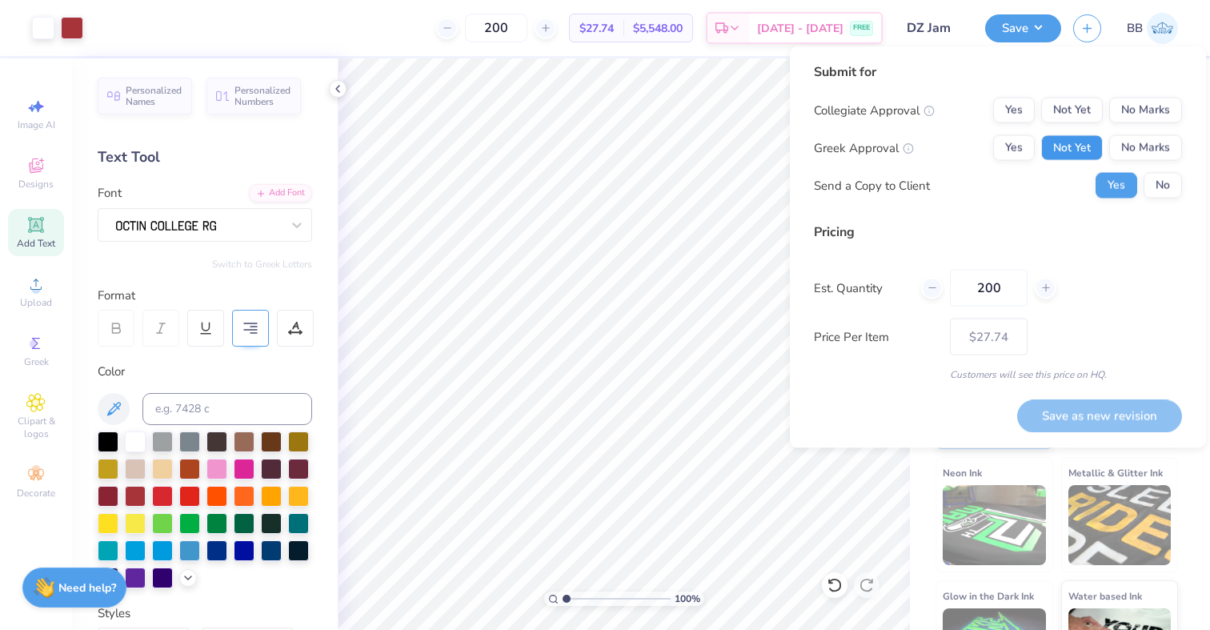
click at [1090, 145] on button "Not Yet" at bounding box center [1072, 148] width 62 height 26
click at [1158, 109] on button "No Marks" at bounding box center [1145, 111] width 73 height 26
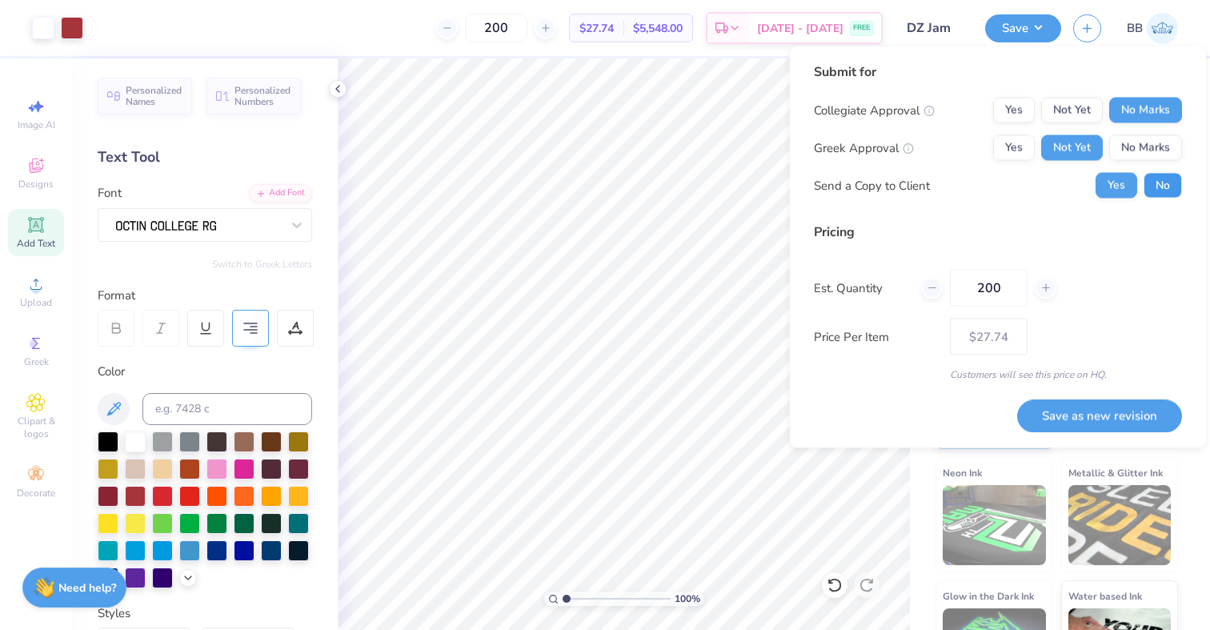
click at [1170, 186] on button "No" at bounding box center [1162, 186] width 38 height 26
click at [1102, 410] on button "Save as new revision" at bounding box center [1099, 415] width 165 height 33
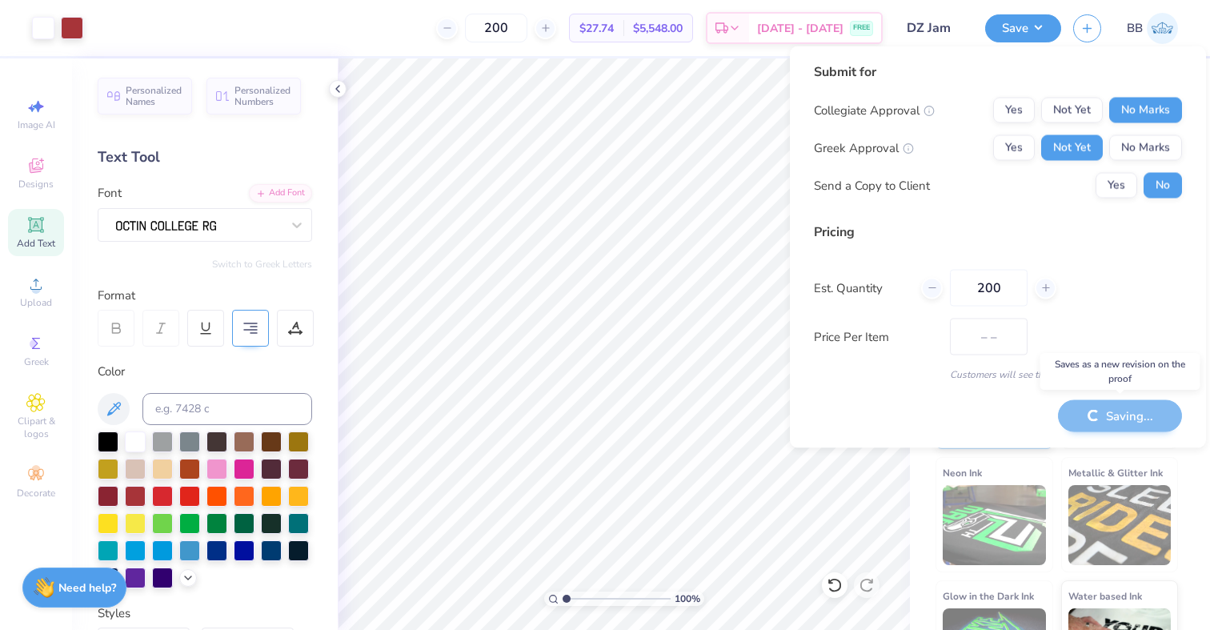
type input "$27.74"
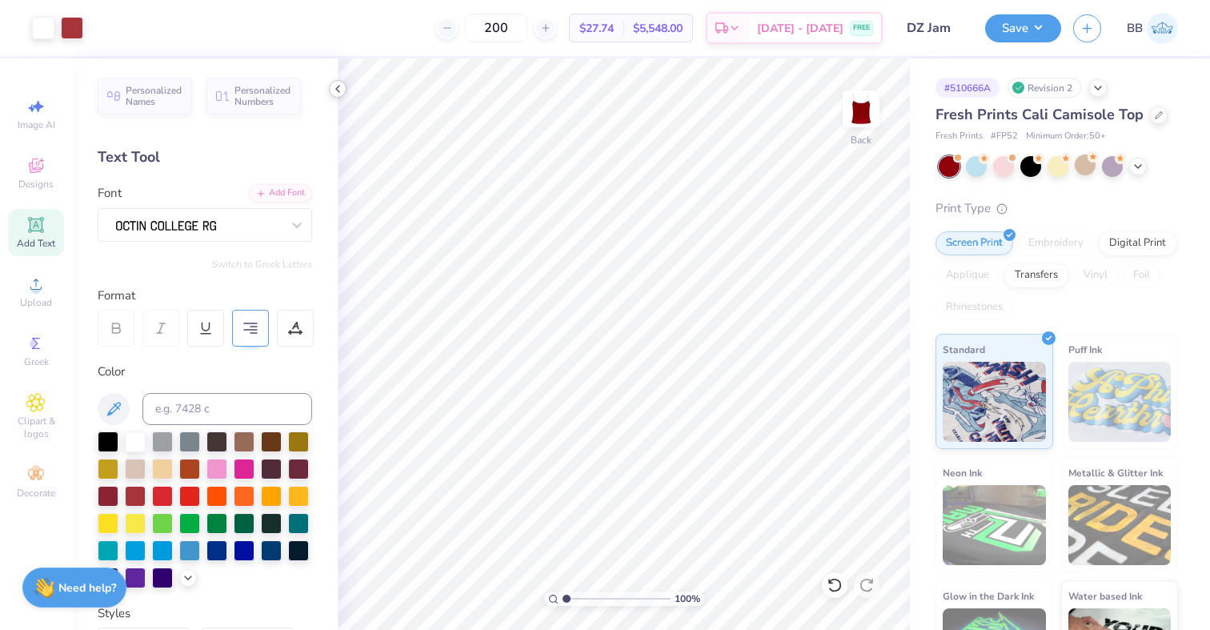
click at [335, 90] on icon at bounding box center [337, 88] width 13 height 13
